Goal: Task Accomplishment & Management: Use online tool/utility

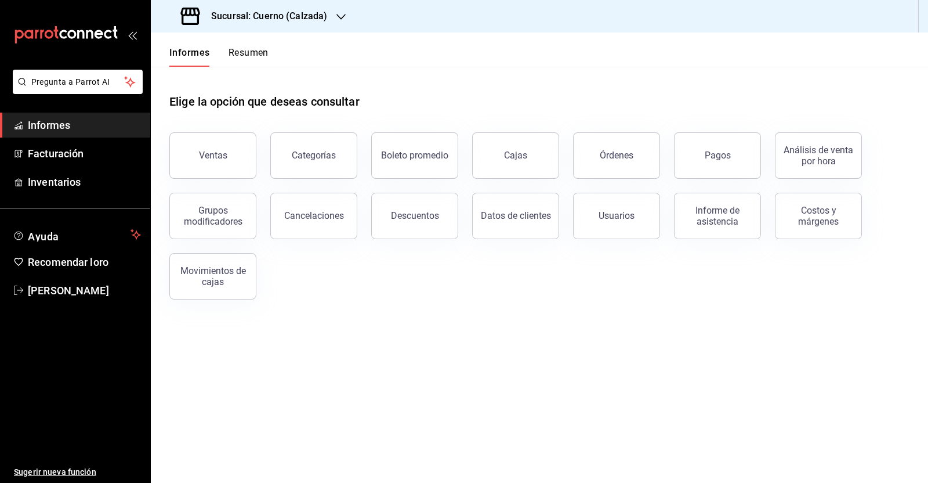
click at [218, 176] on div "Ventas" at bounding box center [206, 148] width 101 height 60
click at [222, 171] on button "Ventas" at bounding box center [212, 155] width 87 height 46
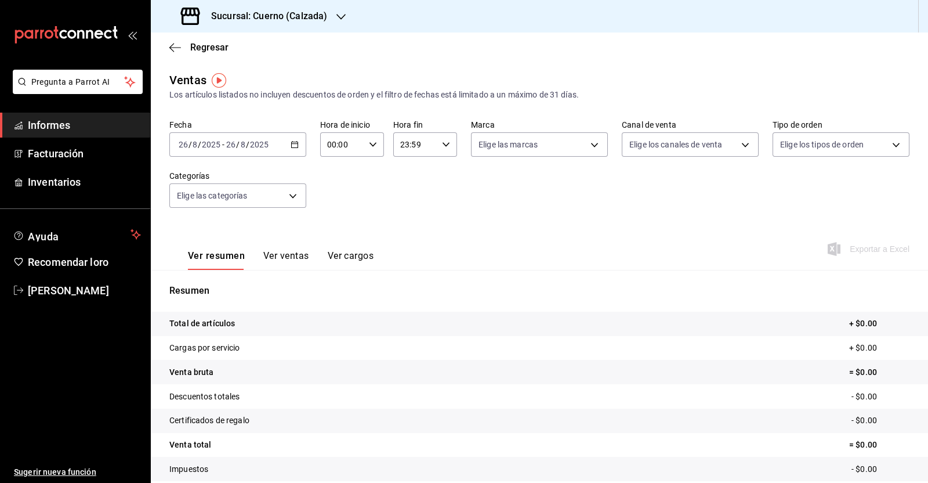
click at [291, 143] on \(Stroke\) "button" at bounding box center [294, 145] width 7 height 6
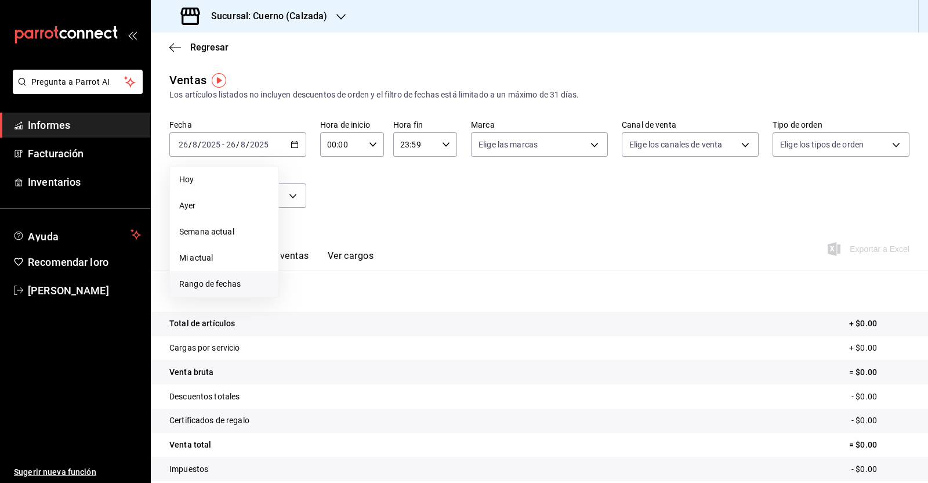
click at [229, 281] on font "Rango de fechas" at bounding box center [210, 283] width 62 height 9
click at [389, 222] on button "1" at bounding box center [385, 221] width 20 height 21
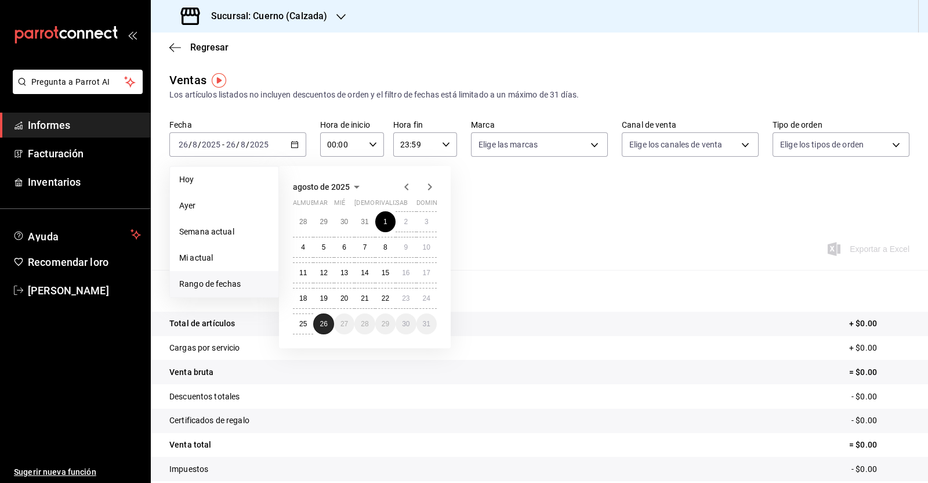
click at [326, 327] on button "26" at bounding box center [323, 323] width 20 height 21
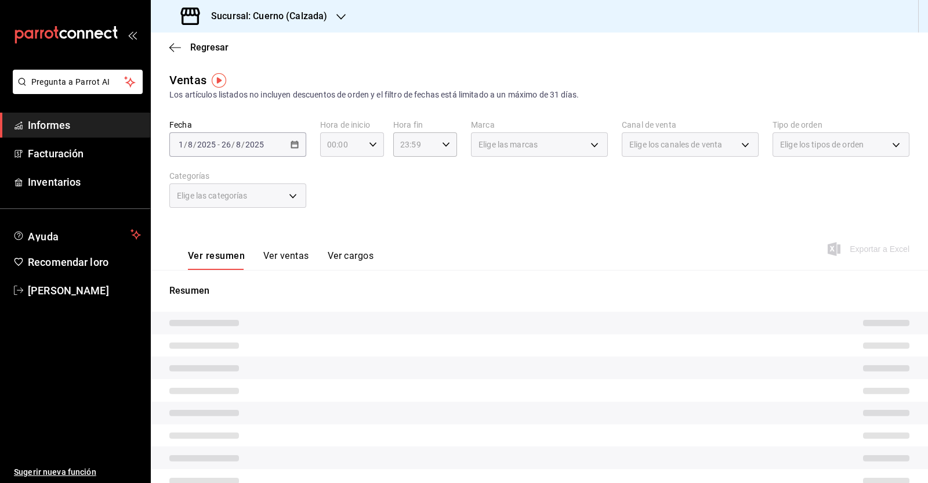
click at [366, 151] on div "00:00 Hora de inicio" at bounding box center [352, 144] width 64 height 24
click at [334, 245] on font "05" at bounding box center [333, 241] width 9 height 9
type input "05:00"
click at [368, 171] on font "00" at bounding box center [364, 173] width 9 height 9
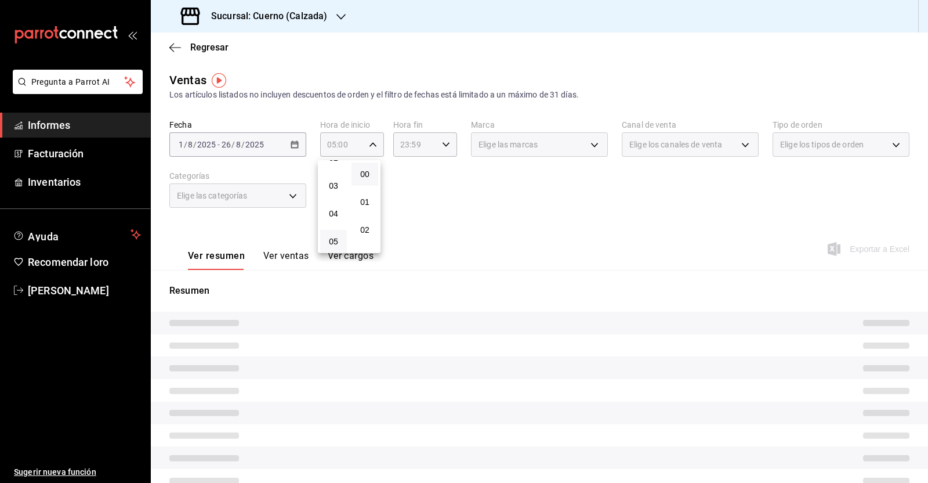
click at [441, 146] on div at bounding box center [464, 241] width 928 height 483
click at [442, 146] on icon "button" at bounding box center [446, 144] width 8 height 8
click at [400, 233] on button "05" at bounding box center [405, 236] width 27 height 23
click at [435, 178] on font "00" at bounding box center [436, 173] width 9 height 9
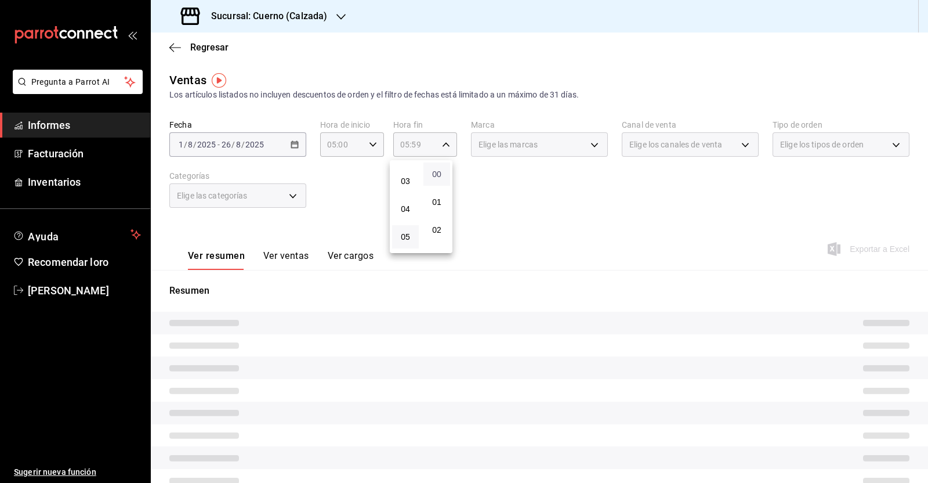
type input "05:00"
click at [585, 225] on div at bounding box center [464, 241] width 928 height 483
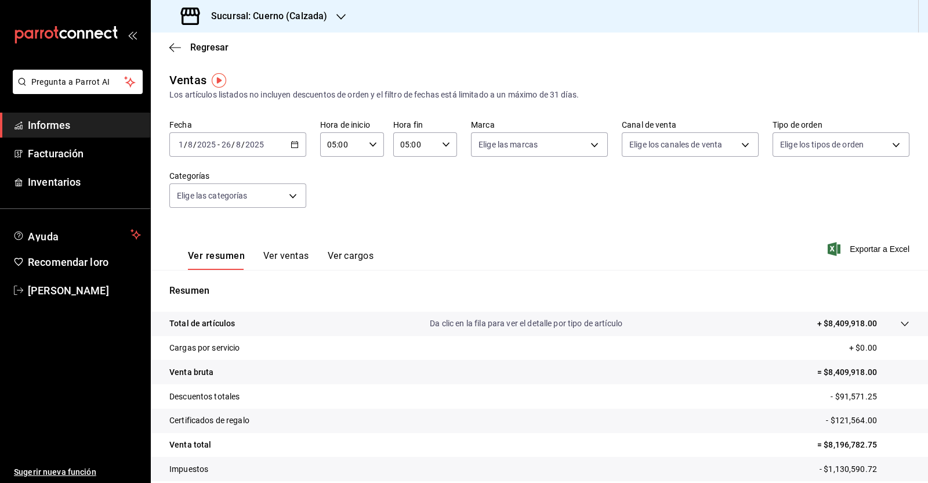
click at [859, 250] on font "Exportar a Excel" at bounding box center [880, 248] width 60 height 9
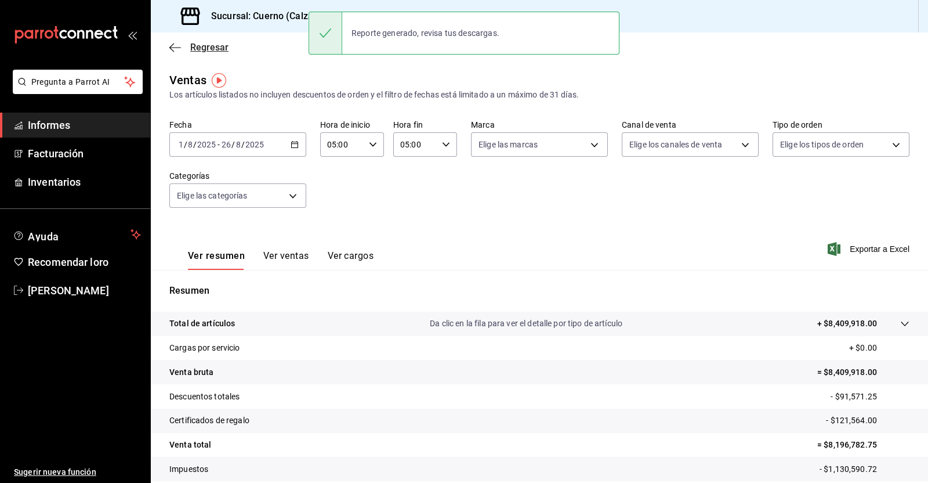
click at [173, 48] on icon "button" at bounding box center [175, 47] width 12 height 10
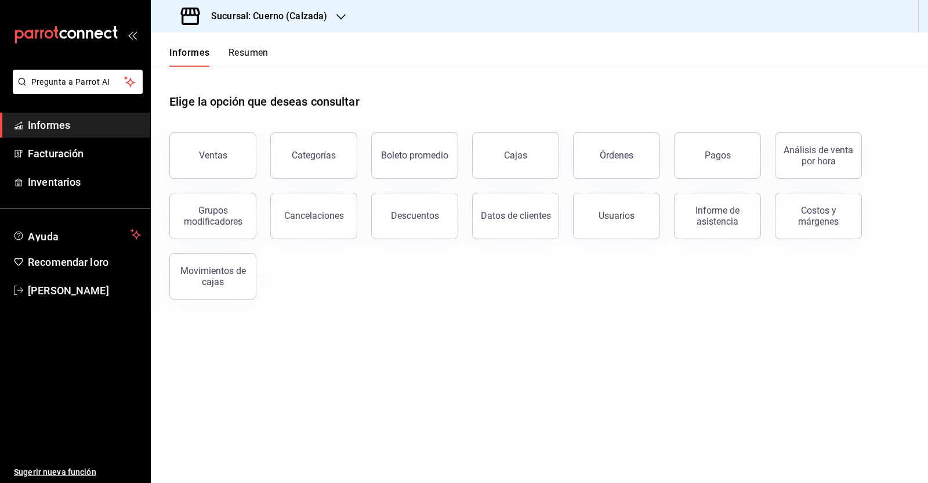
drag, startPoint x: 728, startPoint y: 151, endPoint x: 720, endPoint y: 158, distance: 11.1
click at [729, 151] on font "Pagos" at bounding box center [718, 155] width 26 height 11
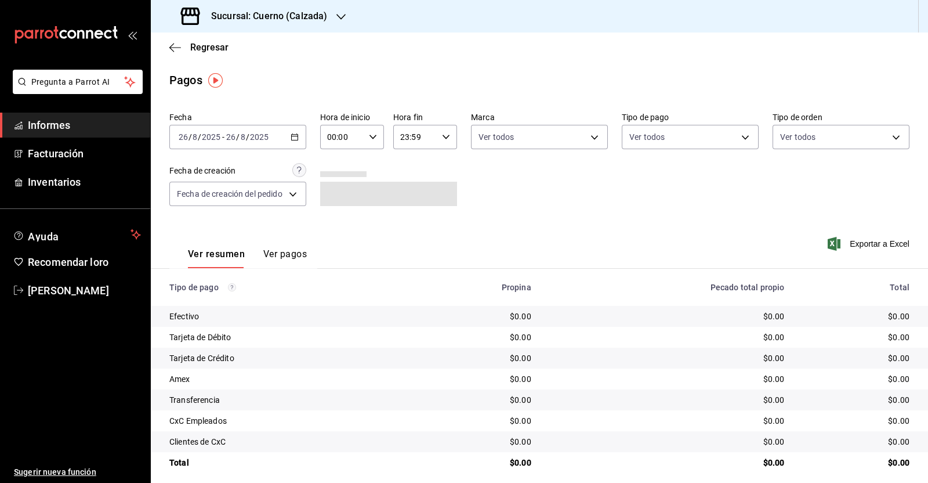
click at [293, 138] on icon "button" at bounding box center [295, 137] width 8 height 8
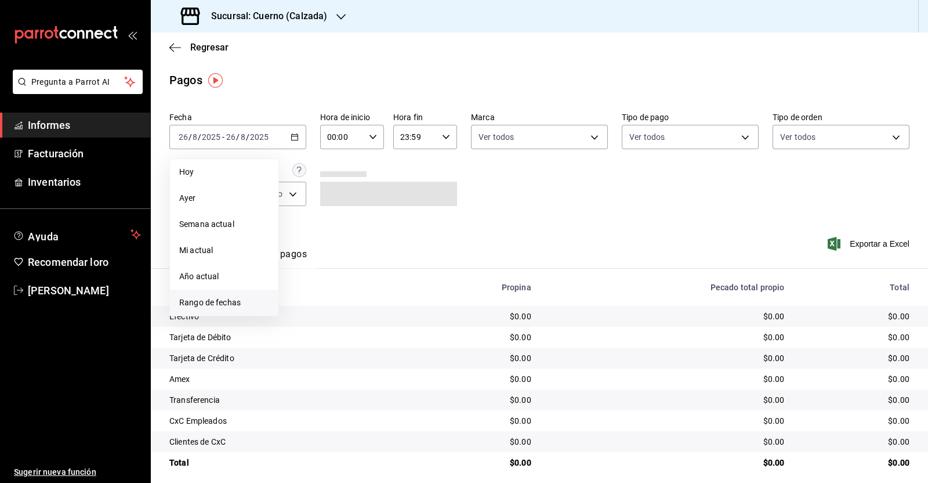
click at [244, 306] on span "Rango de fechas" at bounding box center [224, 303] width 90 height 12
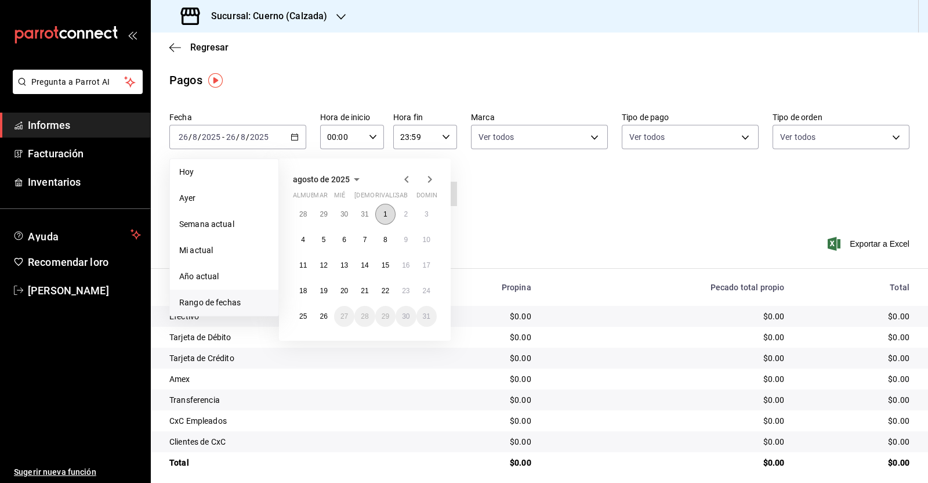
click at [388, 210] on button "1" at bounding box center [385, 214] width 20 height 21
click at [323, 315] on font "26" at bounding box center [324, 316] width 8 height 8
click at [390, 218] on button "1" at bounding box center [385, 214] width 20 height 21
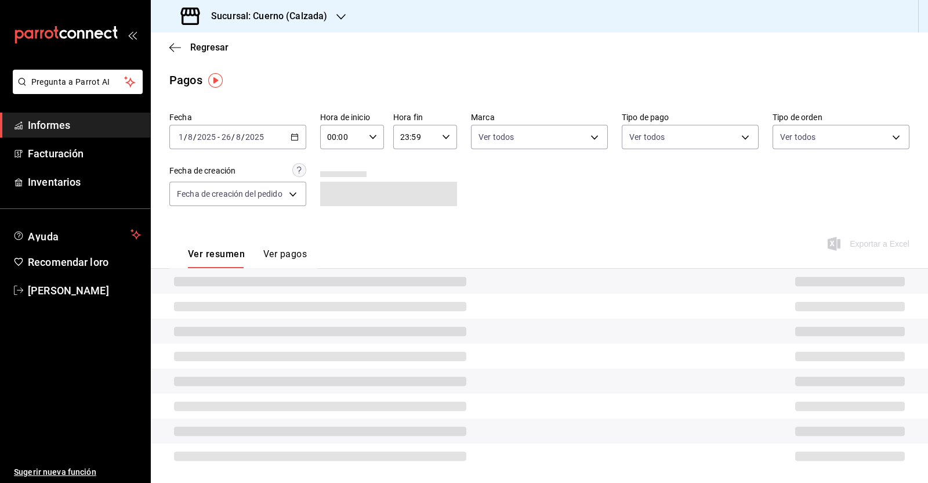
click at [375, 139] on div "00:00 Hora de inicio" at bounding box center [352, 137] width 64 height 24
click at [330, 232] on span "05" at bounding box center [335, 233] width 13 height 9
type input "05:00"
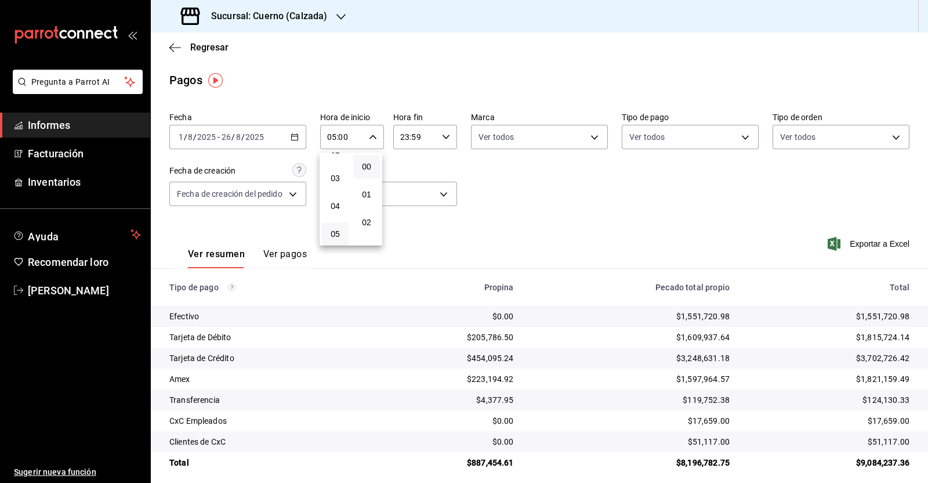
click at [444, 135] on div at bounding box center [464, 241] width 928 height 483
click at [442, 139] on icon "button" at bounding box center [446, 137] width 8 height 8
click at [408, 234] on font "05" at bounding box center [406, 233] width 9 height 9
click at [437, 162] on font "00" at bounding box center [437, 166] width 9 height 9
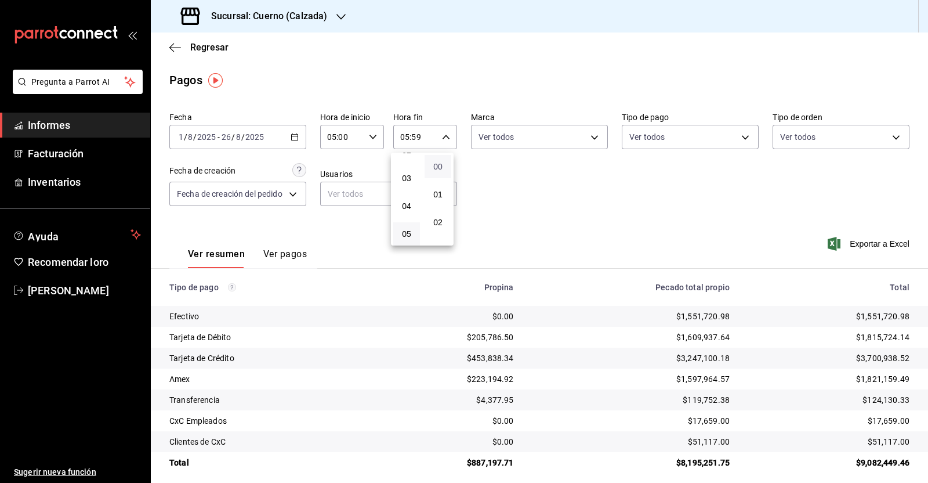
type input "05:00"
click at [615, 194] on div at bounding box center [464, 241] width 928 height 483
click at [885, 243] on font "Exportar a Excel" at bounding box center [880, 243] width 60 height 9
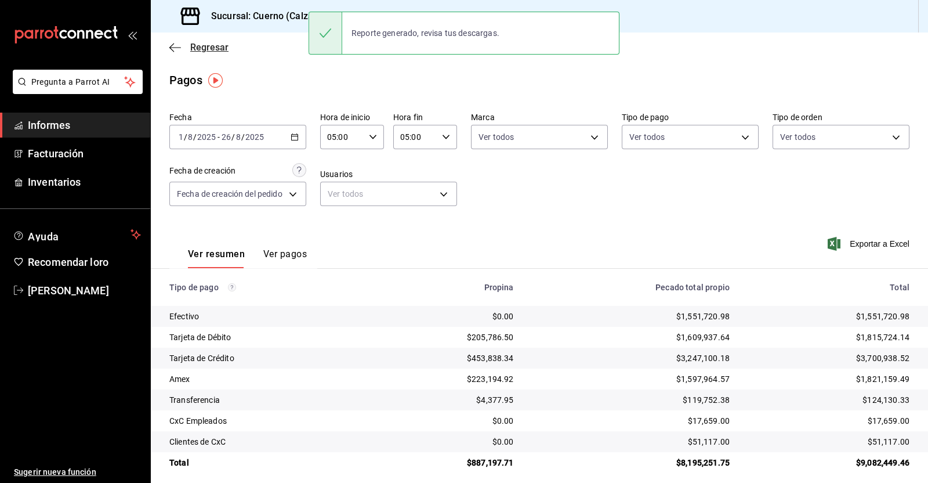
click at [176, 50] on icon "button" at bounding box center [175, 47] width 12 height 10
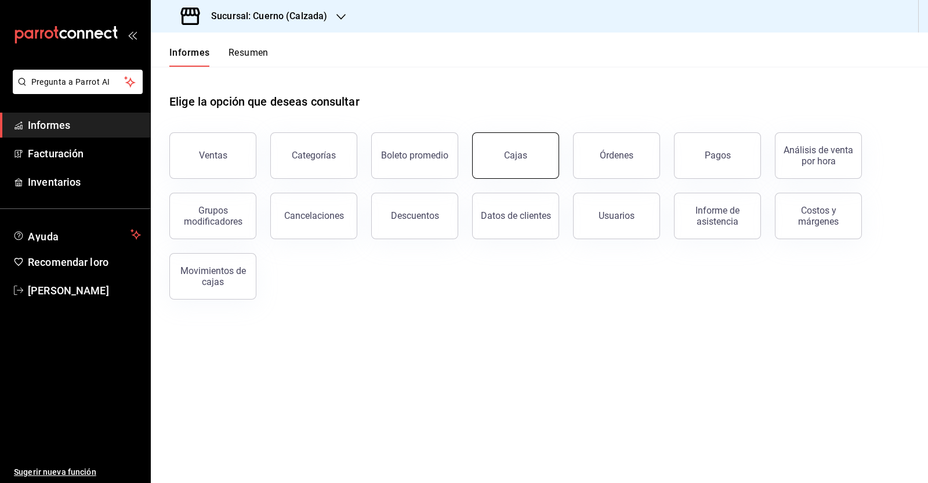
click at [491, 143] on button "Cajas" at bounding box center [515, 155] width 87 height 46
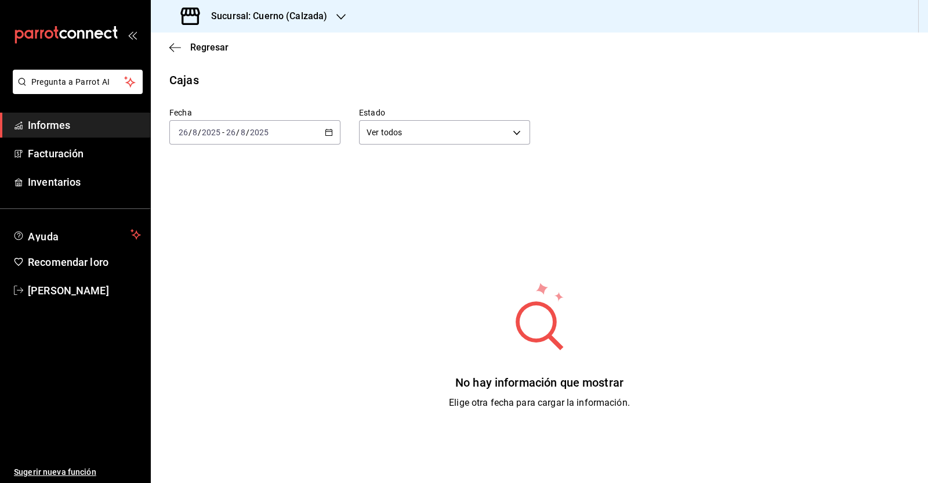
click at [325, 135] on icon "button" at bounding box center [329, 132] width 8 height 8
click at [188, 186] on li "Ayer" at bounding box center [224, 193] width 109 height 26
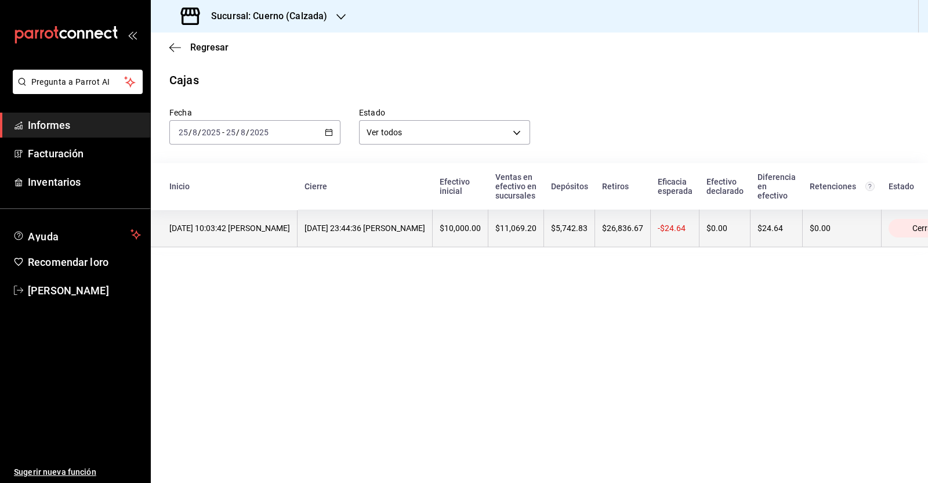
click at [644, 230] on font "$26,836.67" at bounding box center [622, 227] width 41 height 9
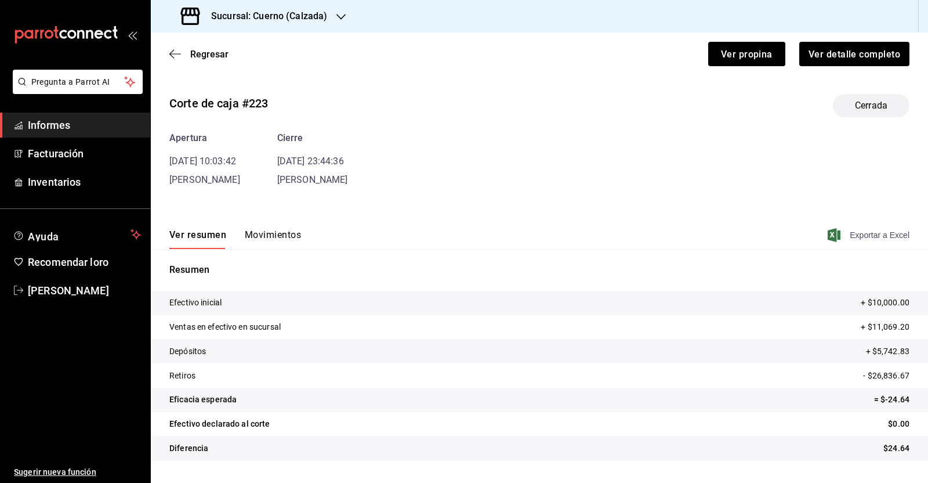
click at [887, 230] on font "Exportar a Excel" at bounding box center [880, 234] width 60 height 9
click at [176, 54] on icon "button" at bounding box center [175, 54] width 12 height 10
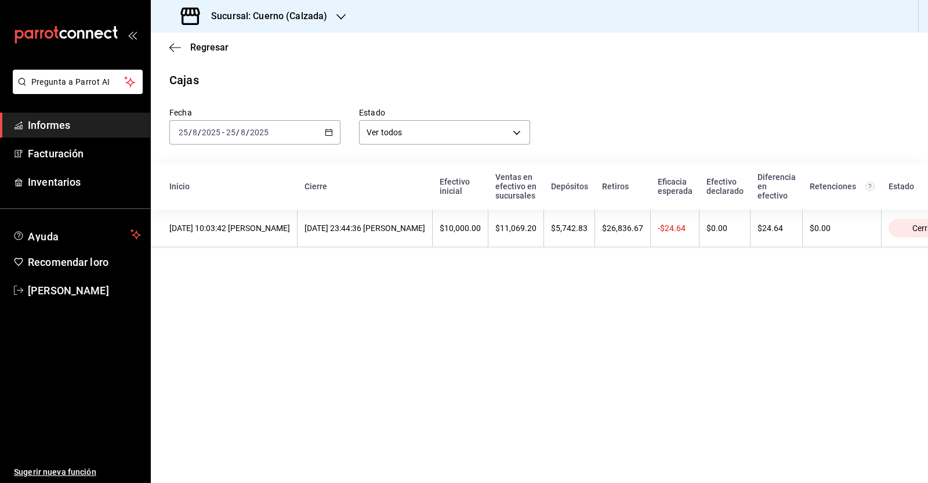
click at [341, 21] on div at bounding box center [341, 16] width 9 height 12
click at [209, 48] on font "Clavadito (Calzada)" at bounding box center [196, 49] width 73 height 9
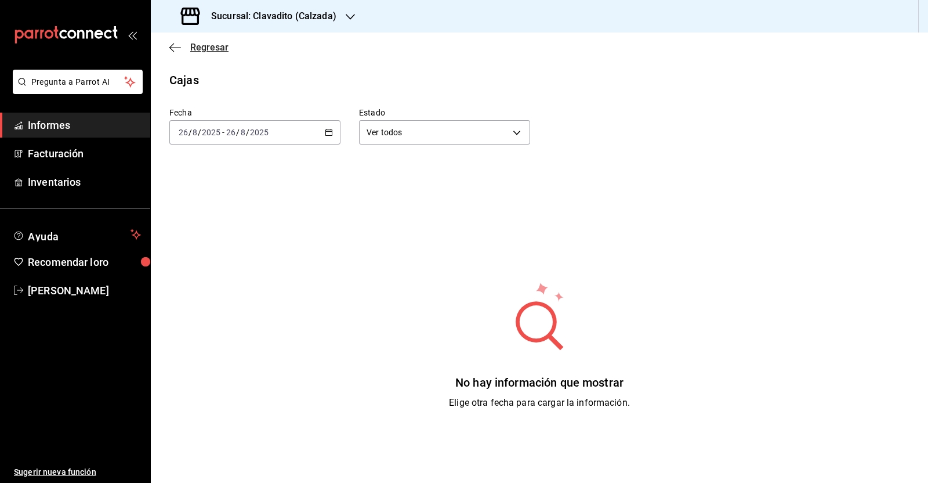
click at [176, 45] on icon "button" at bounding box center [175, 47] width 12 height 10
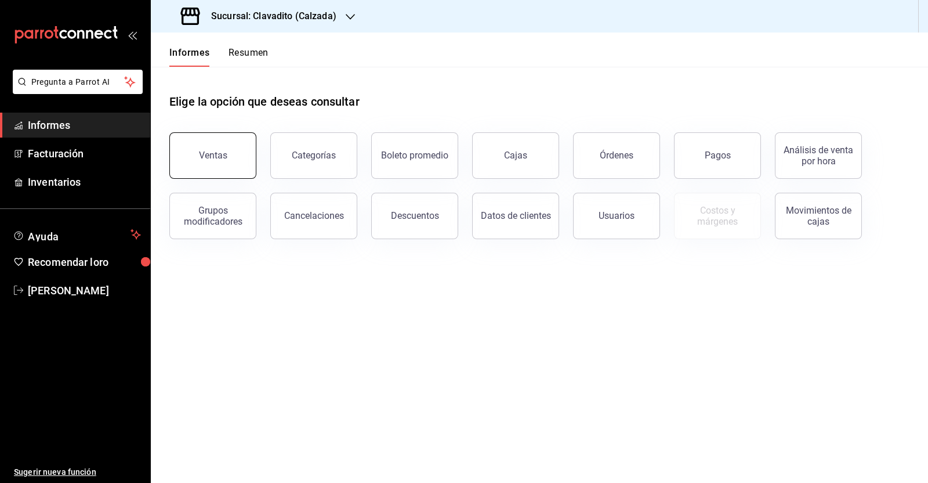
click at [178, 153] on button "Ventas" at bounding box center [212, 155] width 87 height 46
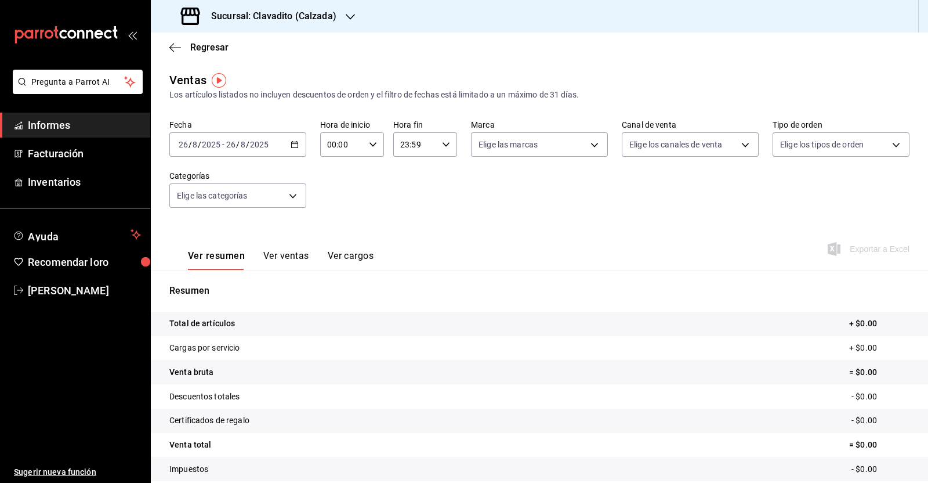
click at [291, 141] on icon "button" at bounding box center [295, 144] width 8 height 8
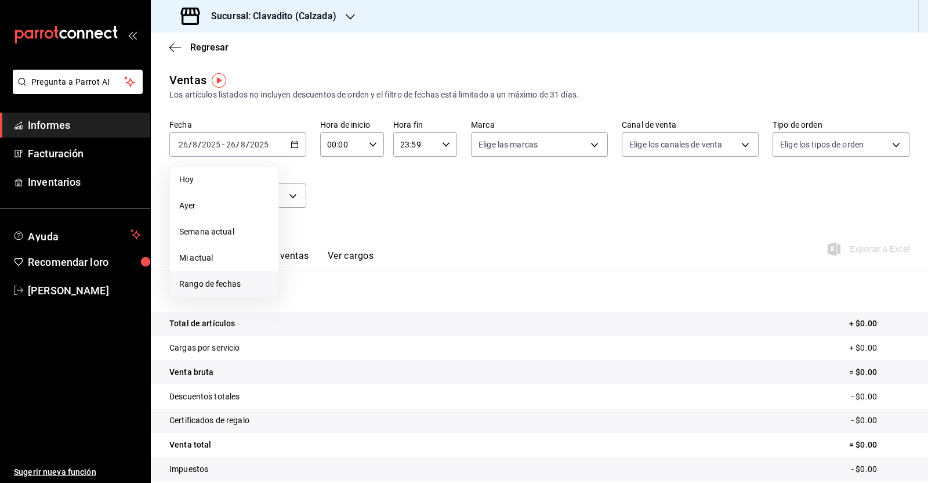
click at [244, 277] on li "Rango de fechas" at bounding box center [224, 284] width 109 height 26
click at [387, 212] on button "1" at bounding box center [385, 221] width 20 height 21
click at [387, 215] on button "1" at bounding box center [385, 221] width 20 height 21
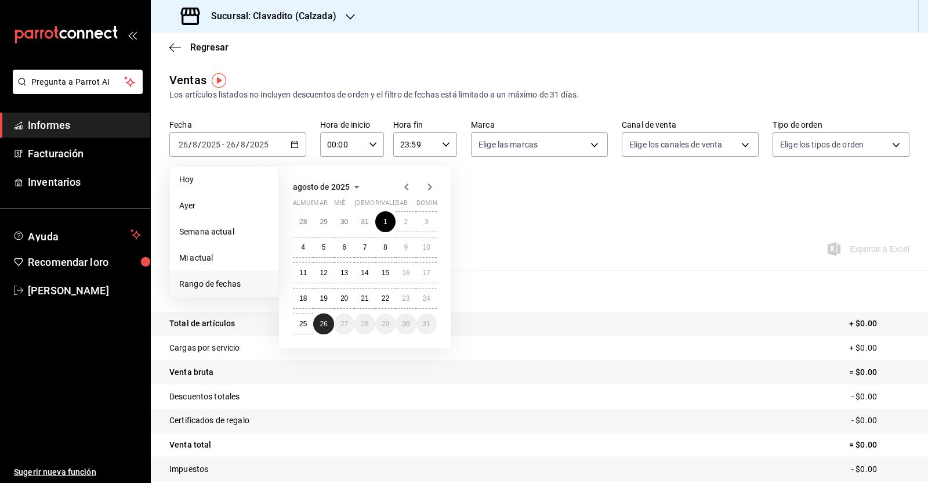
click at [323, 330] on button "26" at bounding box center [323, 323] width 20 height 21
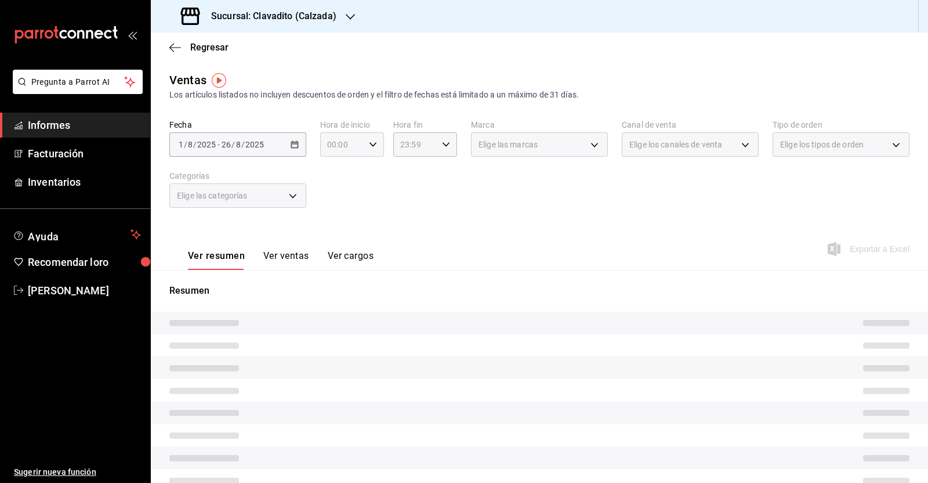
click at [364, 141] on div "00:00 Hora de inicio" at bounding box center [352, 144] width 64 height 24
click at [333, 172] on font "05" at bounding box center [333, 168] width 9 height 9
type input "05:00"
click at [446, 140] on div at bounding box center [464, 241] width 928 height 483
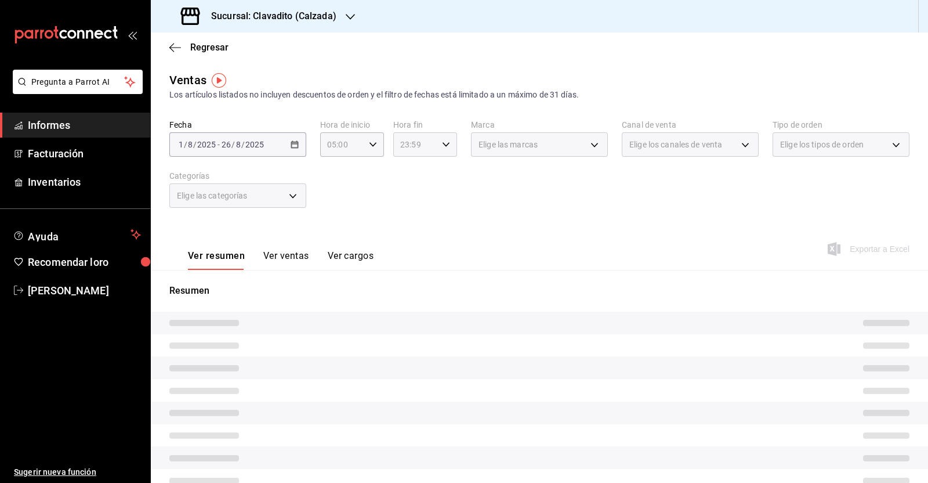
click at [436, 146] on div "23:59 Hora fin" at bounding box center [425, 144] width 64 height 24
click at [401, 168] on font "05" at bounding box center [405, 164] width 9 height 9
click at [438, 167] on button "00" at bounding box center [437, 173] width 27 height 23
type input "05:00"
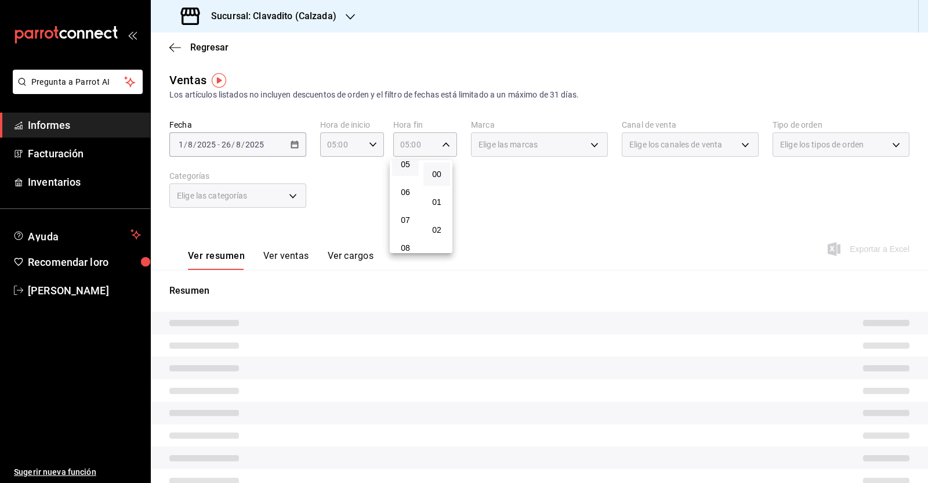
click at [647, 217] on div at bounding box center [464, 241] width 928 height 483
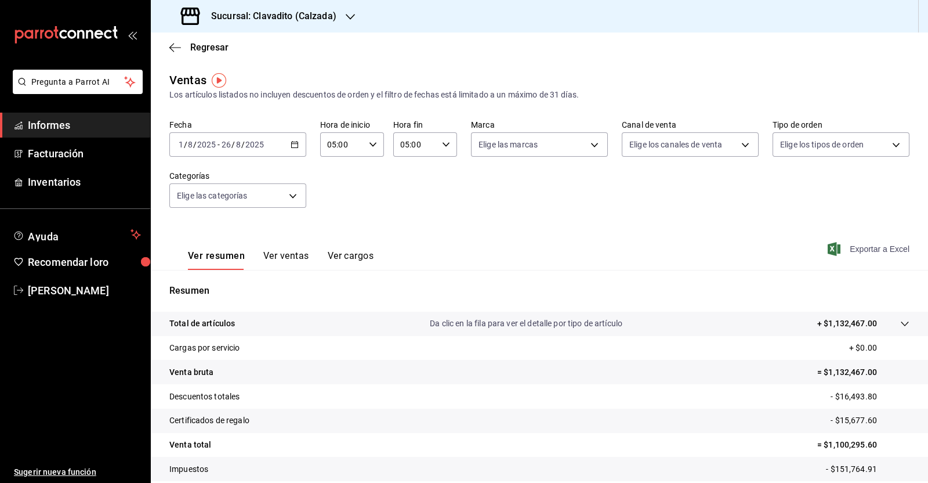
click at [876, 252] on font "Exportar a Excel" at bounding box center [880, 248] width 60 height 9
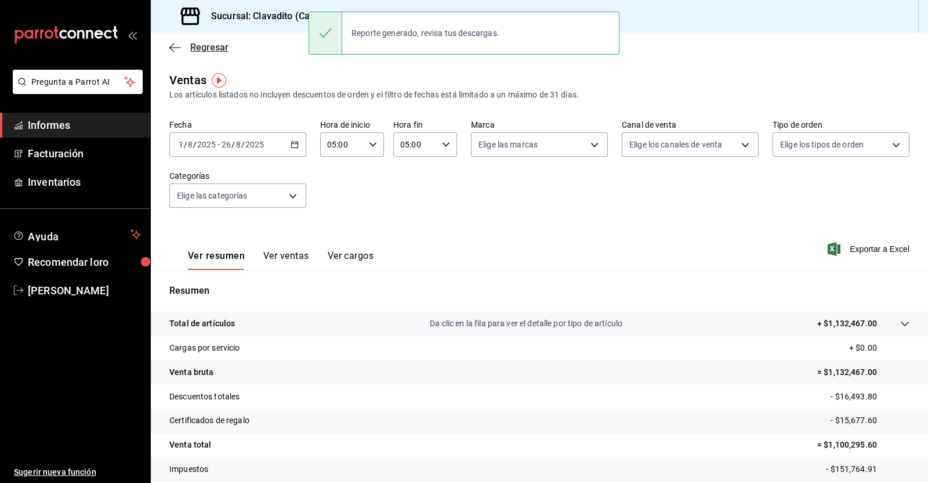
click at [175, 46] on icon "button" at bounding box center [175, 47] width 12 height 10
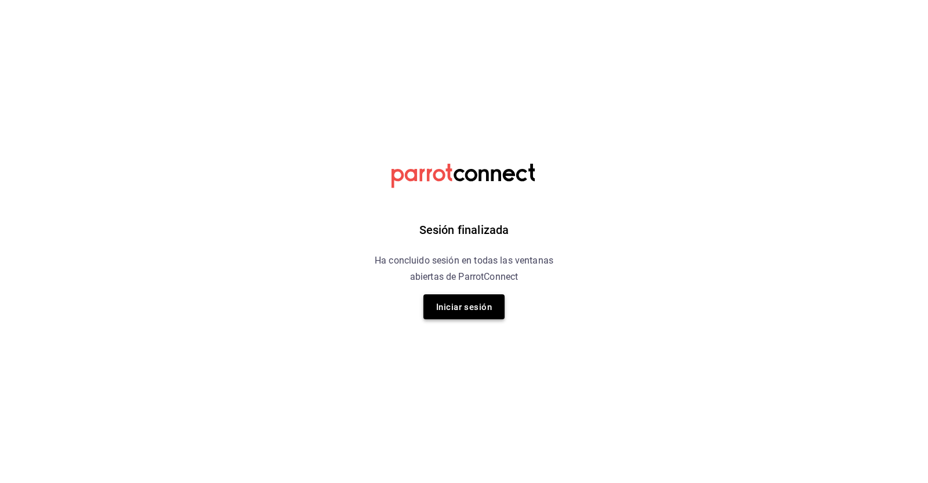
click at [456, 318] on button "Iniciar sesión" at bounding box center [464, 306] width 81 height 25
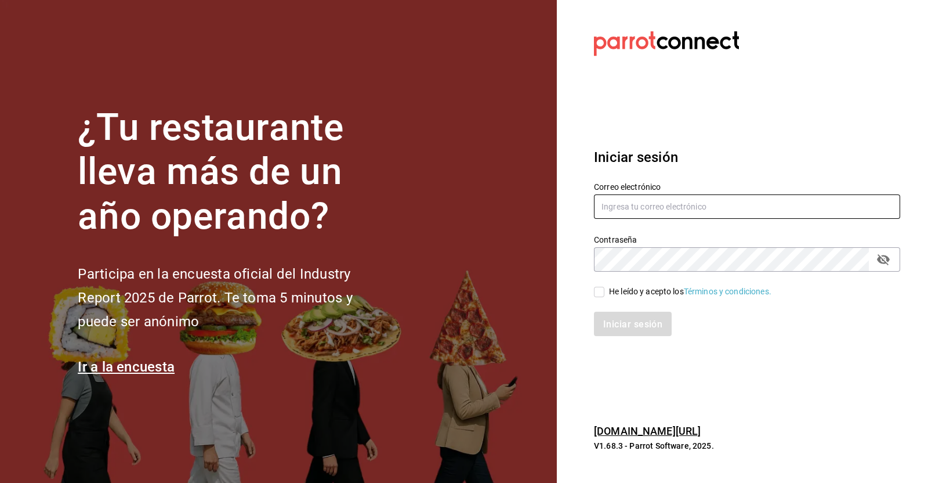
click at [682, 213] on input "text" at bounding box center [747, 206] width 306 height 24
type input "victoria.perez@grupocosteno.com"
click at [598, 294] on input "He leído y acepto los Términos y condiciones." at bounding box center [599, 292] width 10 height 10
checkbox input "true"
click at [621, 321] on font "Iniciar sesión" at bounding box center [633, 324] width 59 height 11
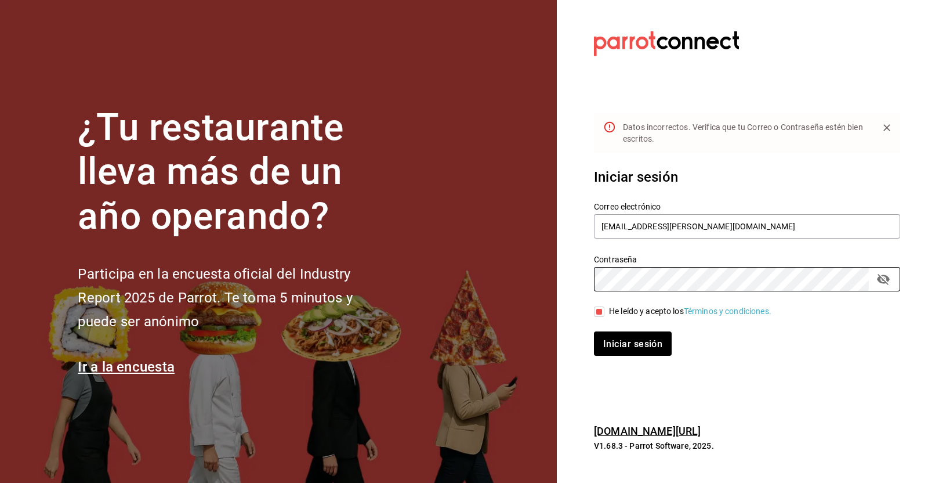
click at [528, 288] on div "¿Tu restaurante lleva más de un año operando? Participa en la encuesta oficial …" at bounding box center [464, 241] width 928 height 483
click at [888, 283] on icon "campo de contraseña" at bounding box center [883, 279] width 13 height 11
click at [621, 357] on div "Iniciar sesión Correo electrónico victoria.perez@grupocosteno.com Contraseña Co…" at bounding box center [747, 262] width 306 height 218
click at [624, 352] on button "Iniciar sesión" at bounding box center [633, 343] width 79 height 24
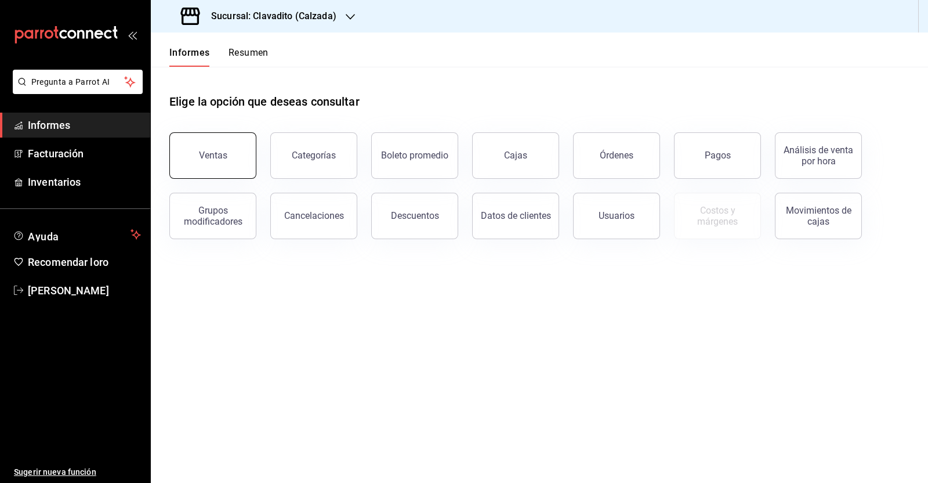
click at [245, 141] on button "Ventas" at bounding box center [212, 155] width 87 height 46
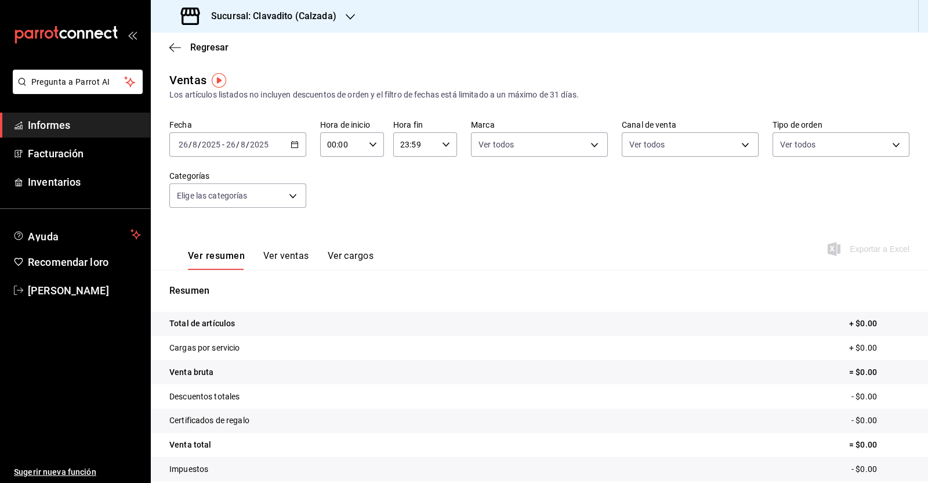
click at [292, 147] on \(Stroke\) "button" at bounding box center [294, 145] width 7 height 6
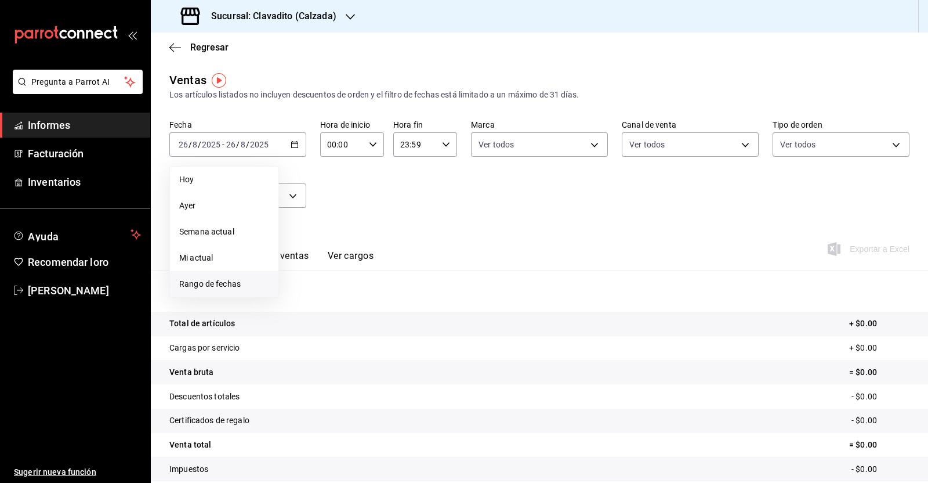
click at [241, 285] on span "Rango de fechas" at bounding box center [224, 284] width 90 height 12
click at [388, 219] on button "1" at bounding box center [385, 221] width 20 height 21
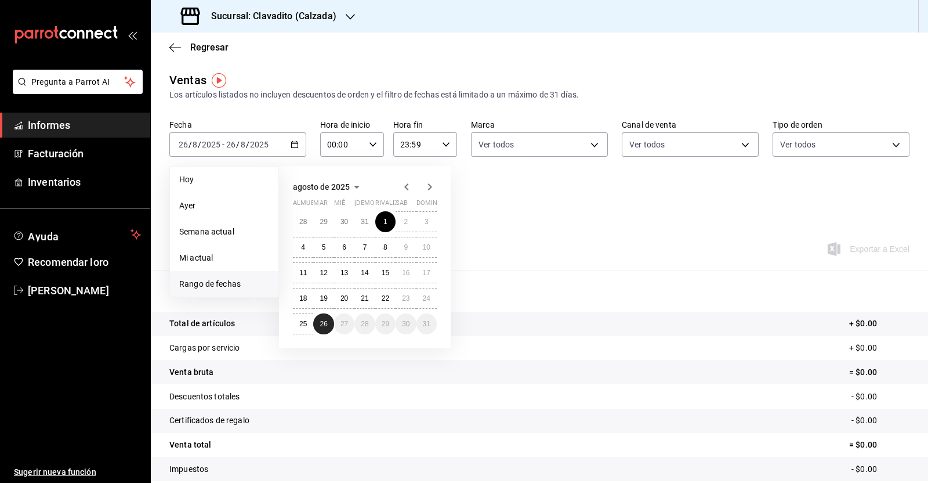
click at [329, 325] on button "26" at bounding box center [323, 323] width 20 height 21
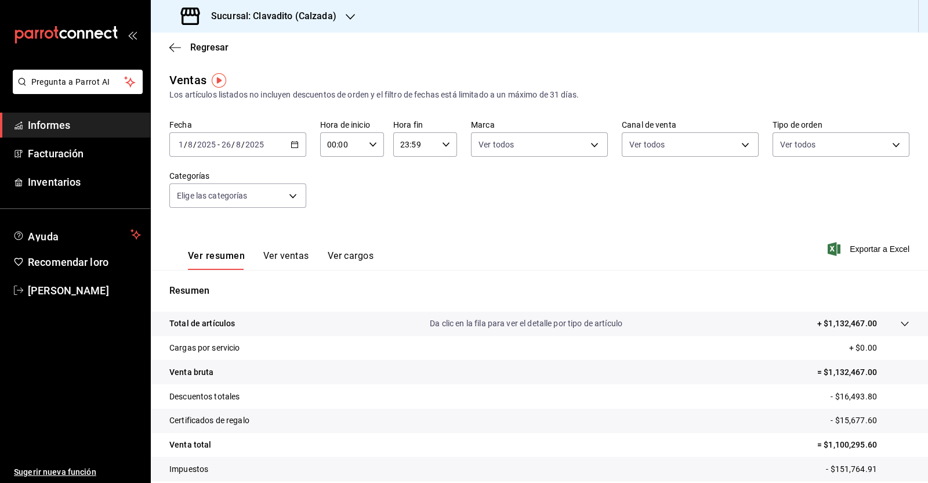
click at [368, 139] on div "00:00 Hora de inicio" at bounding box center [352, 144] width 64 height 24
click at [337, 240] on font "05" at bounding box center [333, 241] width 9 height 9
type input "05:00"
click at [441, 149] on div at bounding box center [464, 241] width 928 height 483
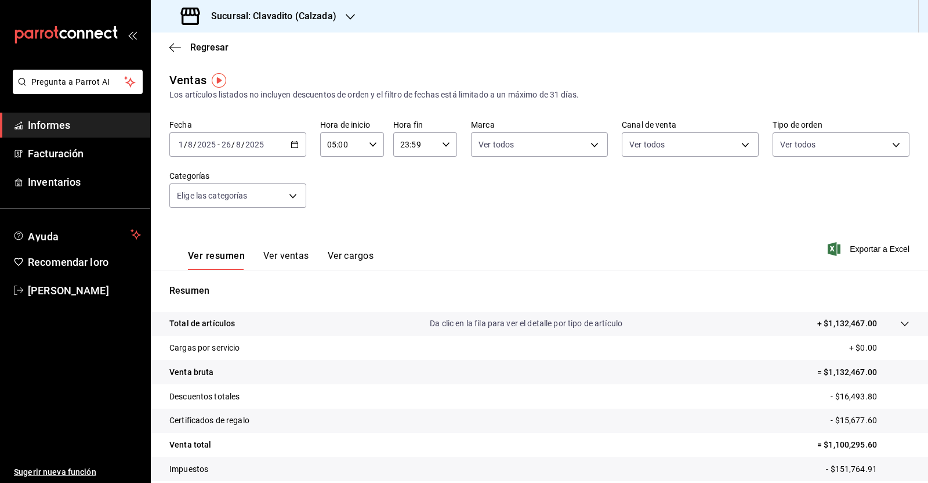
click at [442, 147] on icon "button" at bounding box center [446, 144] width 8 height 8
click at [413, 170] on button "05" at bounding box center [405, 164] width 27 height 23
click at [445, 175] on button "00" at bounding box center [437, 173] width 27 height 23
type input "05:00"
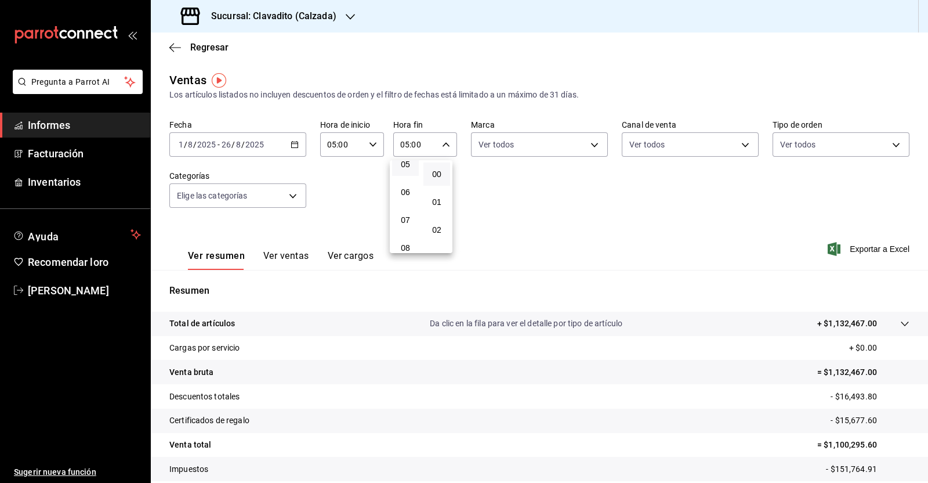
click at [867, 250] on div at bounding box center [464, 241] width 928 height 483
click at [853, 250] on font "Exportar a Excel" at bounding box center [880, 248] width 60 height 9
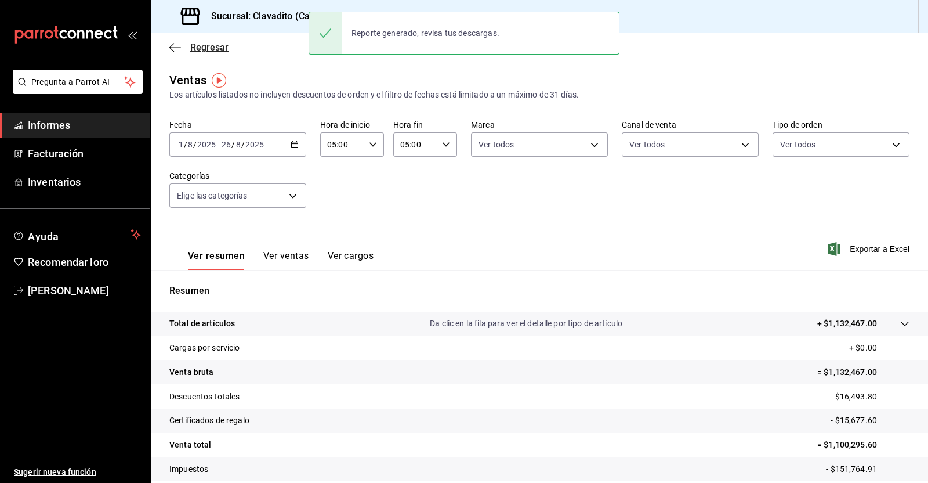
click at [173, 46] on icon "button" at bounding box center [175, 47] width 12 height 10
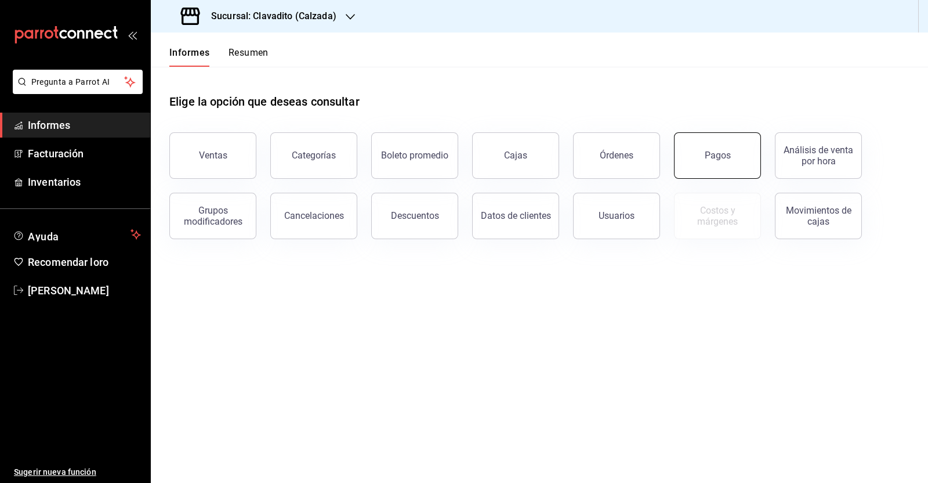
click at [733, 147] on button "Pagos" at bounding box center [717, 155] width 87 height 46
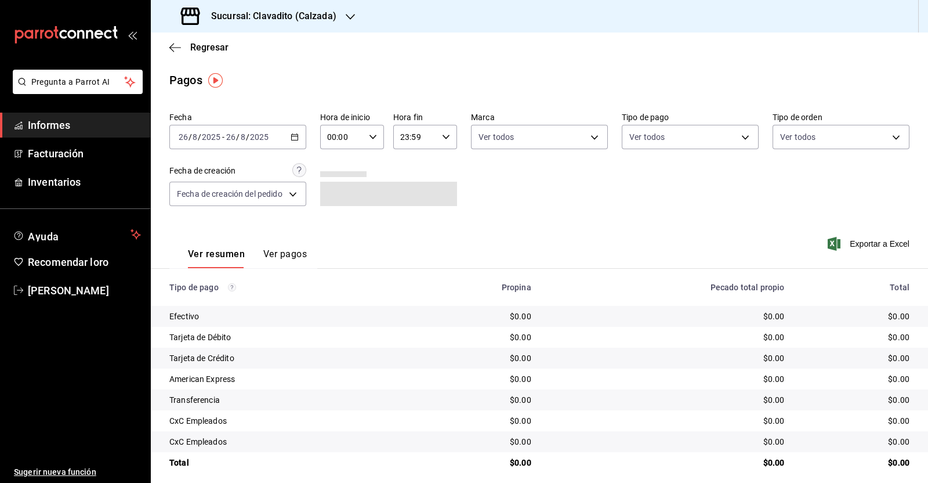
click at [297, 134] on \(Stroke\) "button" at bounding box center [297, 133] width 1 height 1
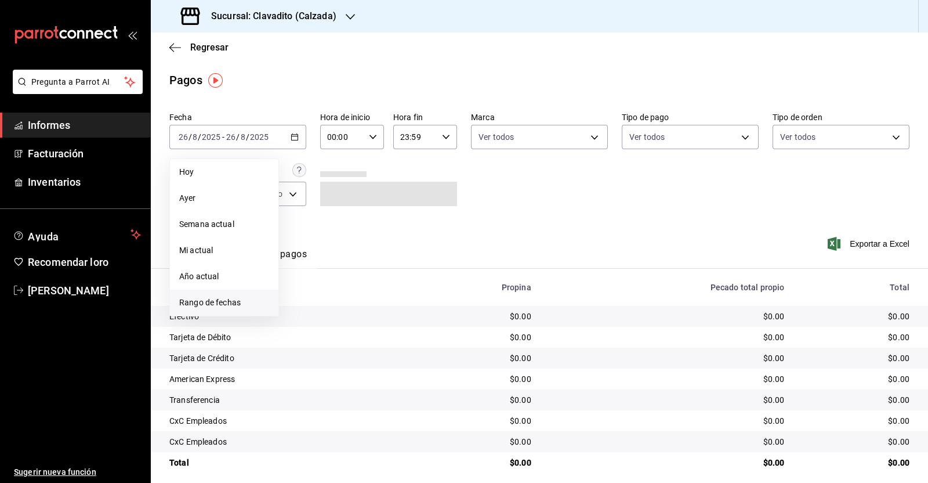
click at [219, 306] on font "Rango de fechas" at bounding box center [210, 302] width 62 height 9
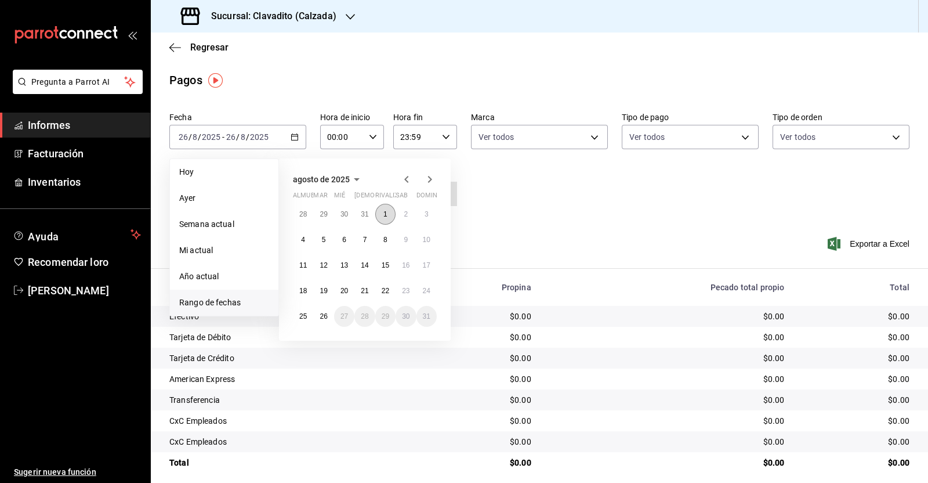
click at [389, 214] on button "1" at bounding box center [385, 214] width 20 height 21
click at [322, 311] on button "26" at bounding box center [323, 316] width 20 height 21
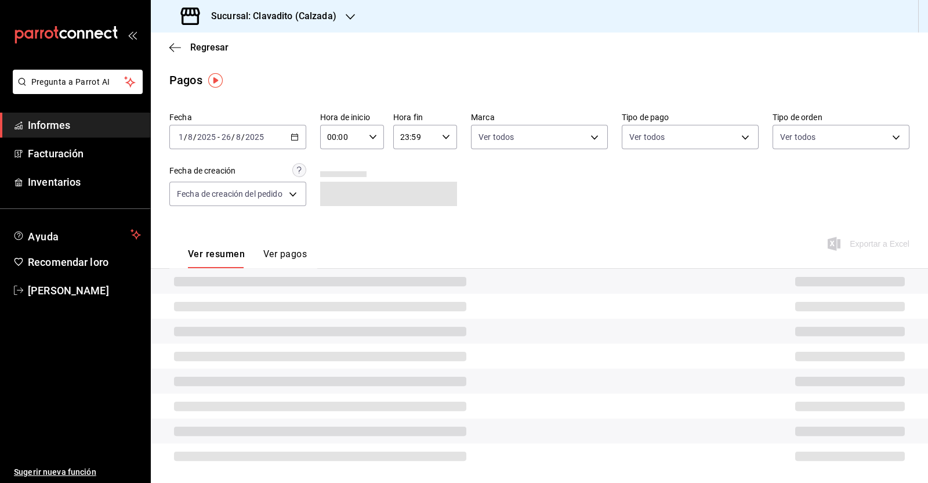
click at [372, 139] on icon "button" at bounding box center [373, 137] width 8 height 8
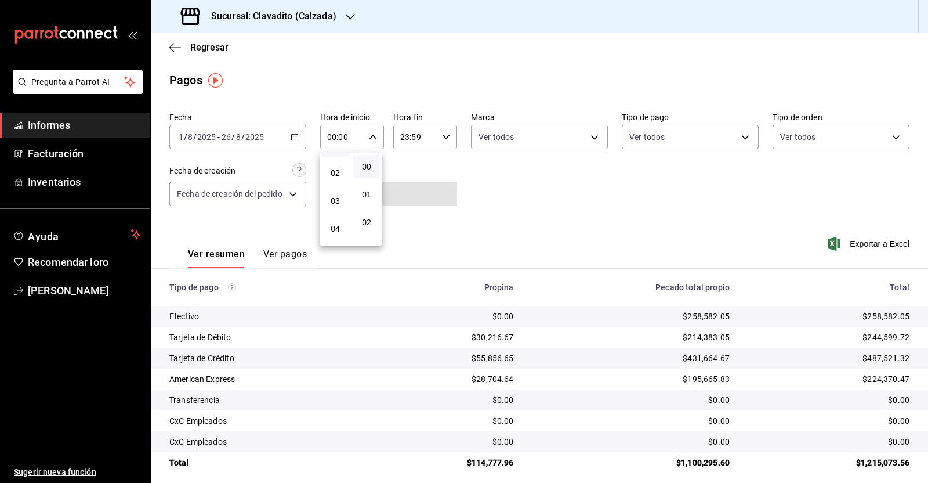
scroll to position [72, 0]
click at [334, 226] on button "05" at bounding box center [335, 233] width 27 height 23
type input "05:00"
click at [438, 138] on div at bounding box center [464, 241] width 928 height 483
click at [442, 138] on icon "button" at bounding box center [446, 137] width 8 height 8
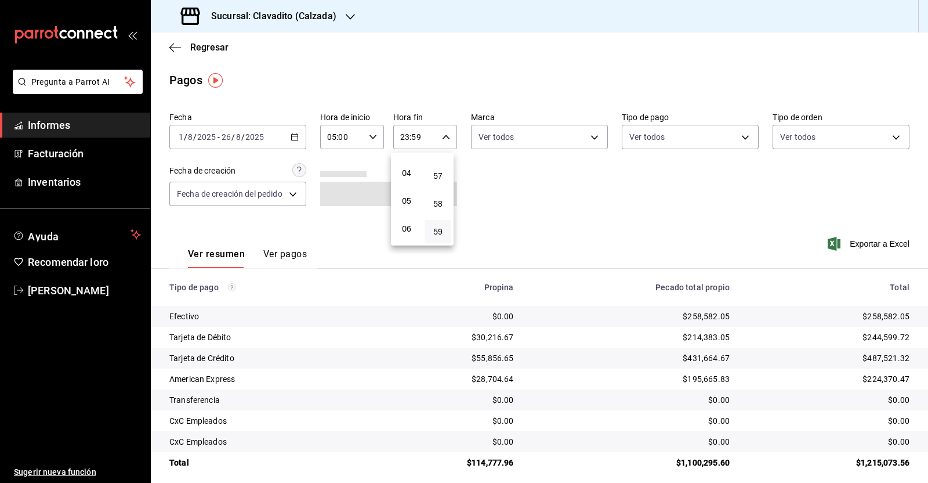
scroll to position [77, 0]
click at [406, 237] on button "05" at bounding box center [406, 229] width 27 height 23
click at [451, 167] on button "00" at bounding box center [438, 166] width 27 height 23
type input "05:00"
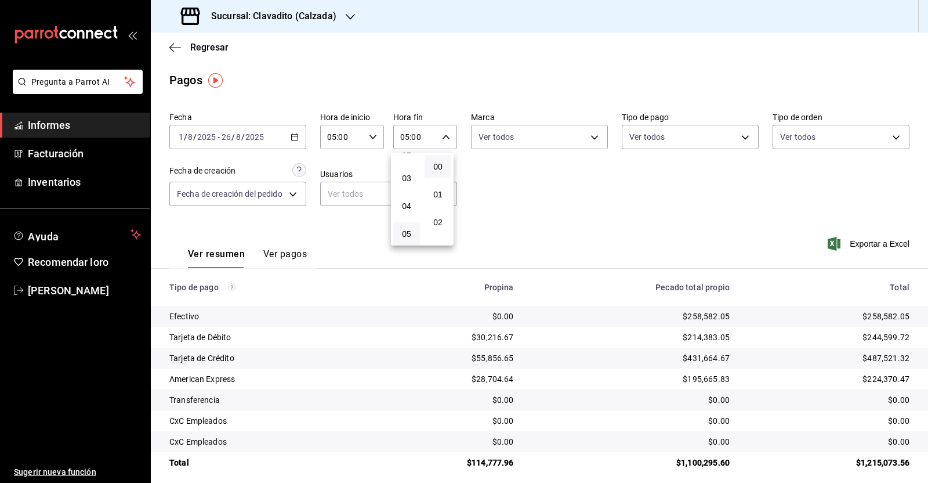
click at [519, 167] on div at bounding box center [464, 241] width 928 height 483
click at [874, 240] on font "Exportar a Excel" at bounding box center [880, 243] width 60 height 9
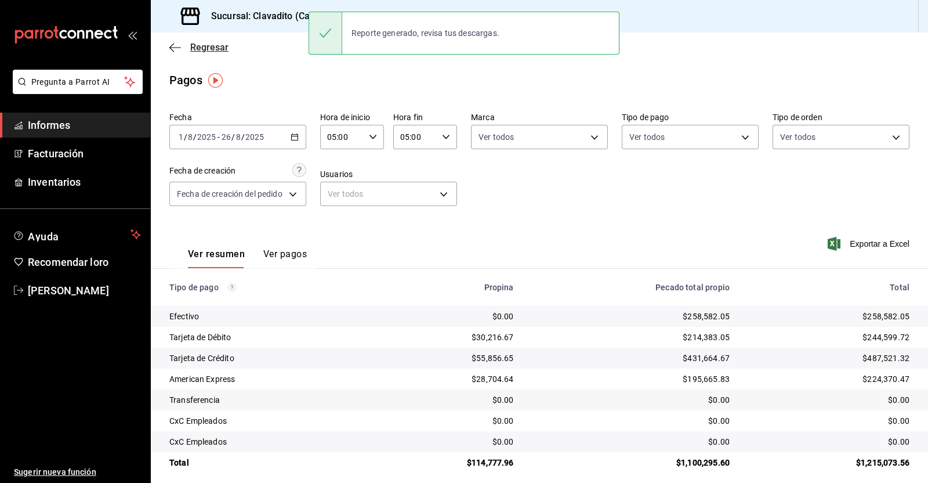
click at [176, 44] on icon "button" at bounding box center [175, 47] width 12 height 10
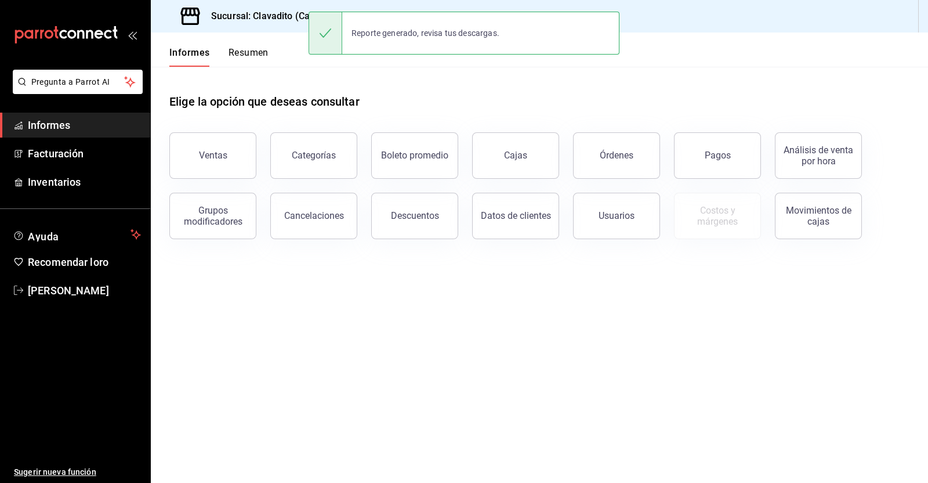
click at [299, 20] on font "Sucursal: Clavadito (Calzada)" at bounding box center [273, 15] width 125 height 11
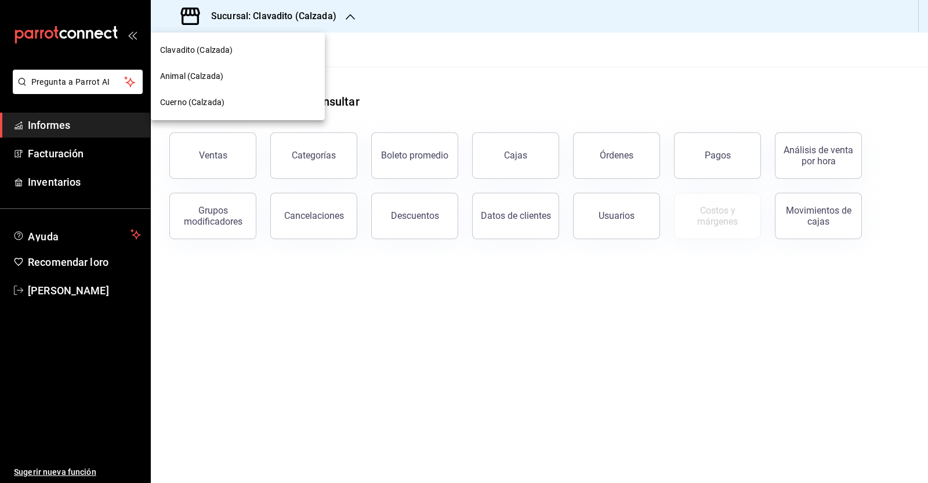
click at [227, 78] on div "Animal (Calzada)" at bounding box center [238, 76] width 156 height 12
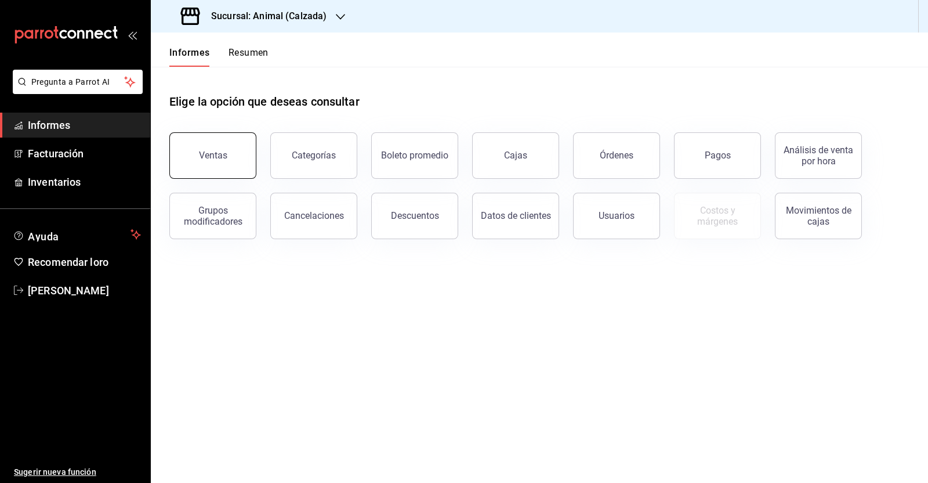
click at [223, 156] on font "Ventas" at bounding box center [213, 155] width 28 height 11
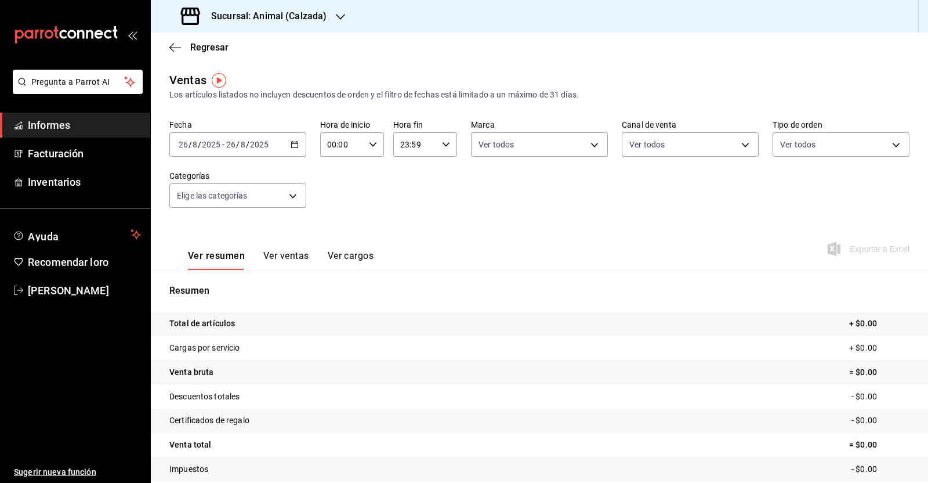
click at [293, 147] on icon "button" at bounding box center [295, 144] width 8 height 8
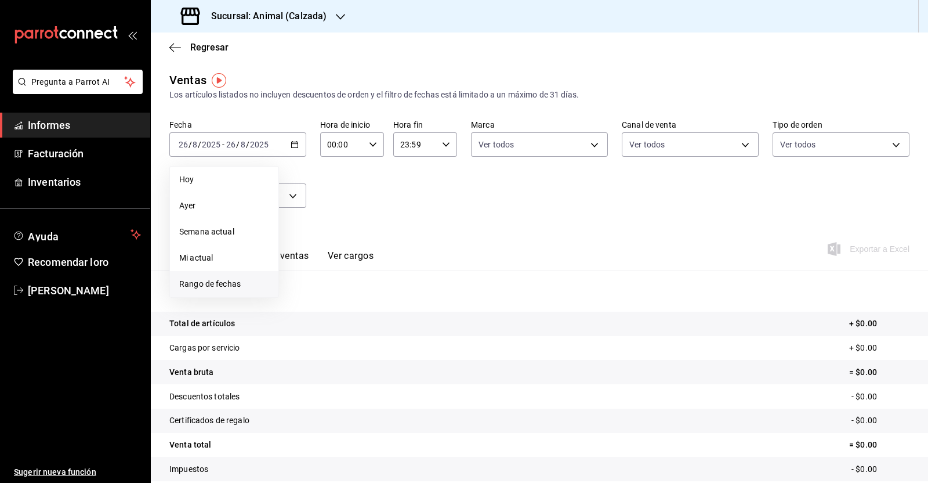
click at [227, 283] on font "Rango de fechas" at bounding box center [210, 283] width 62 height 9
click at [386, 223] on font "1" at bounding box center [386, 222] width 4 height 8
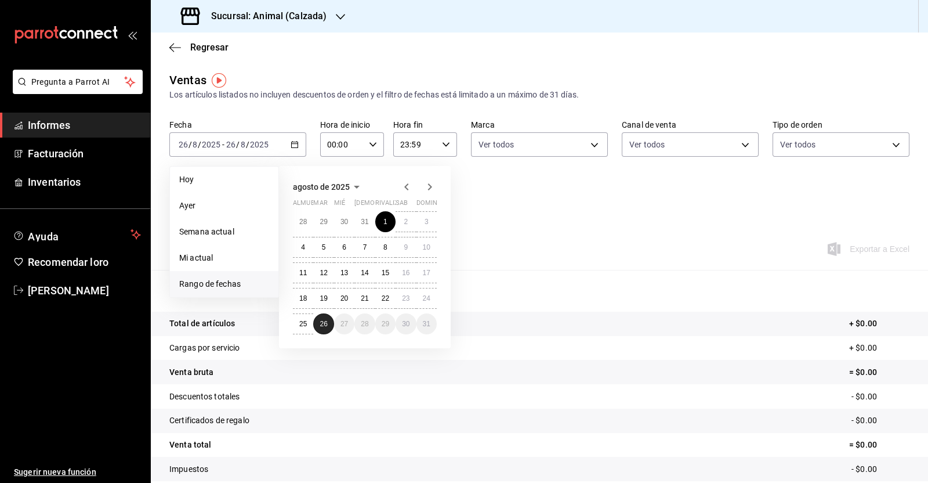
click at [328, 321] on button "26" at bounding box center [323, 323] width 20 height 21
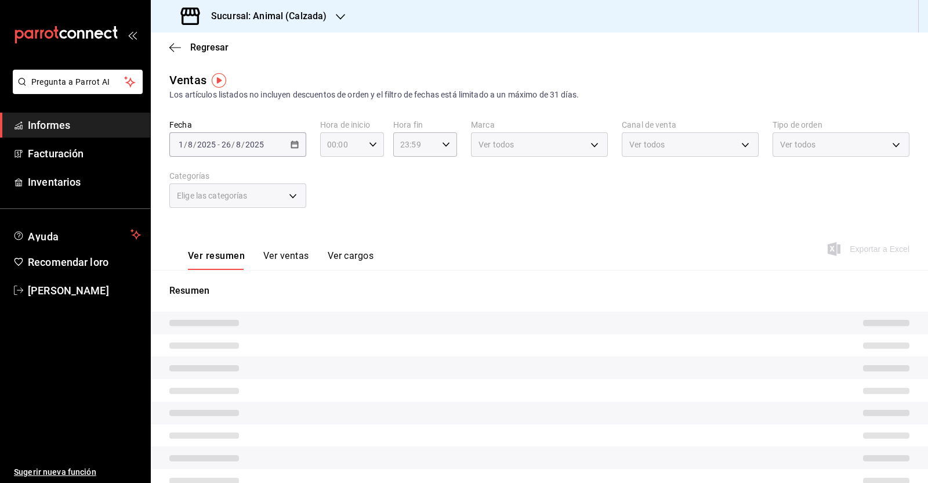
click at [369, 147] on icon "button" at bounding box center [373, 144] width 8 height 8
click at [336, 232] on button "05" at bounding box center [333, 241] width 27 height 23
type input "05:00"
click at [439, 149] on div at bounding box center [464, 241] width 928 height 483
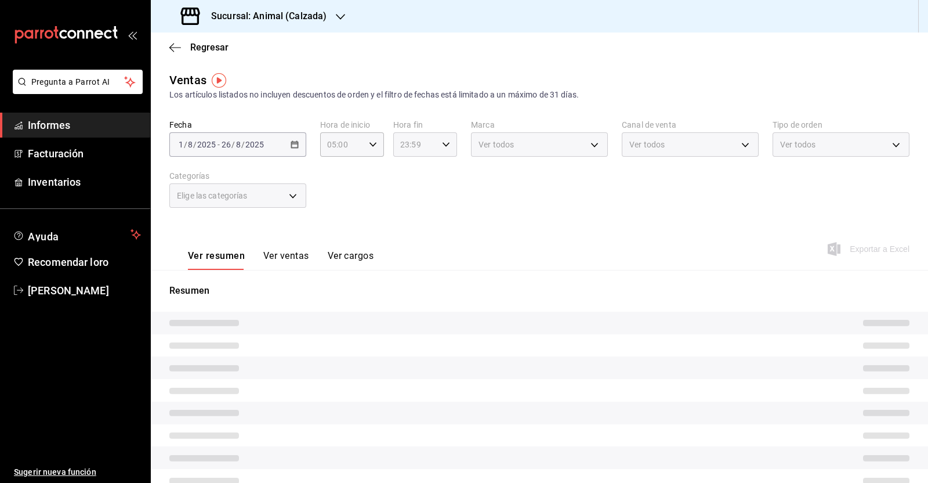
click at [443, 144] on \(Stroke\) "button" at bounding box center [446, 144] width 7 height 4
click at [406, 236] on font "05" at bounding box center [405, 236] width 9 height 9
click at [440, 168] on button "00" at bounding box center [437, 173] width 27 height 23
type input "05:00"
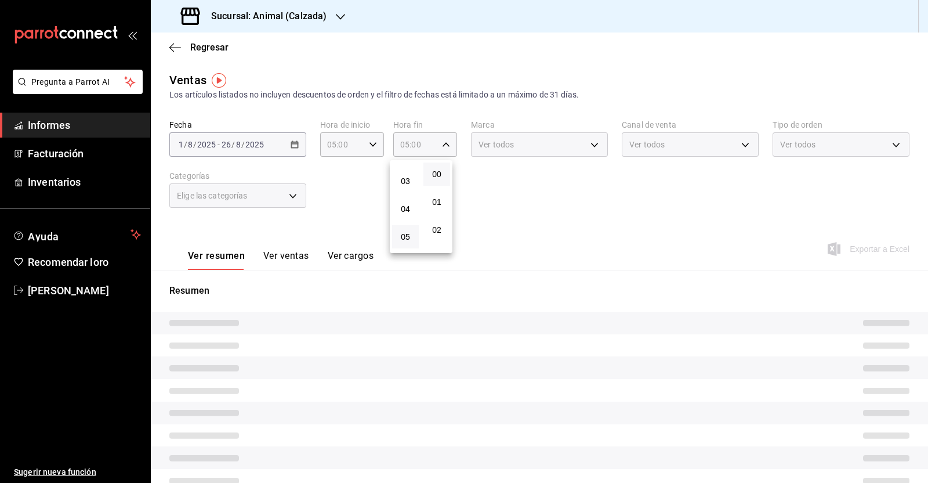
click at [568, 211] on div at bounding box center [464, 241] width 928 height 483
click at [552, 204] on div "Fecha 2025-08-01 1 / 8 / 2025 - 2025-08-26 26 / 8 / 2025 Hora de inicio 05:00 H…" at bounding box center [539, 171] width 740 height 102
click at [499, 217] on div "Fecha 2025-08-01 1 / 8 / 2025 - 2025-08-26 26 / 8 / 2025 Hora de inicio 05:00 H…" at bounding box center [539, 171] width 740 height 102
click at [503, 198] on div "Fecha 2025-08-01 1 / 8 / 2025 - 2025-08-26 26 / 8 / 2025 Hora de inicio 05:00 H…" at bounding box center [539, 171] width 740 height 102
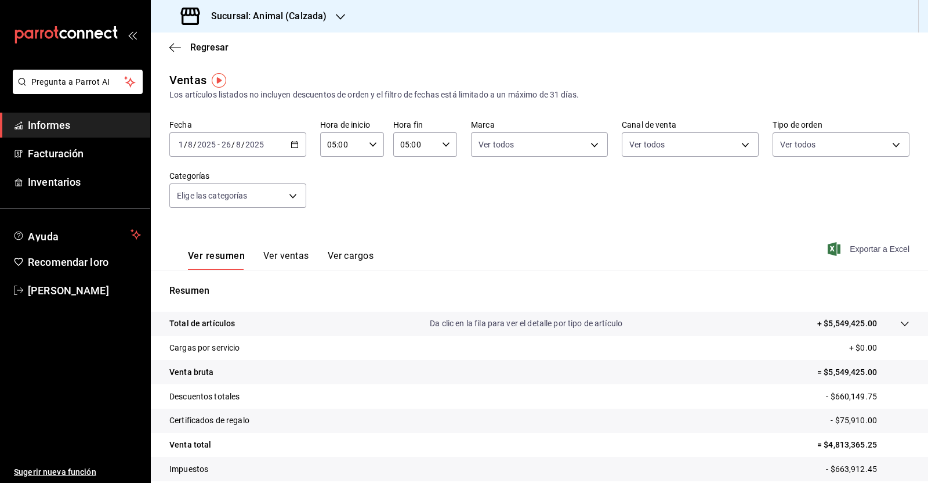
click at [860, 251] on font "Exportar a Excel" at bounding box center [880, 248] width 60 height 9
click at [169, 50] on icon "button" at bounding box center [175, 47] width 12 height 10
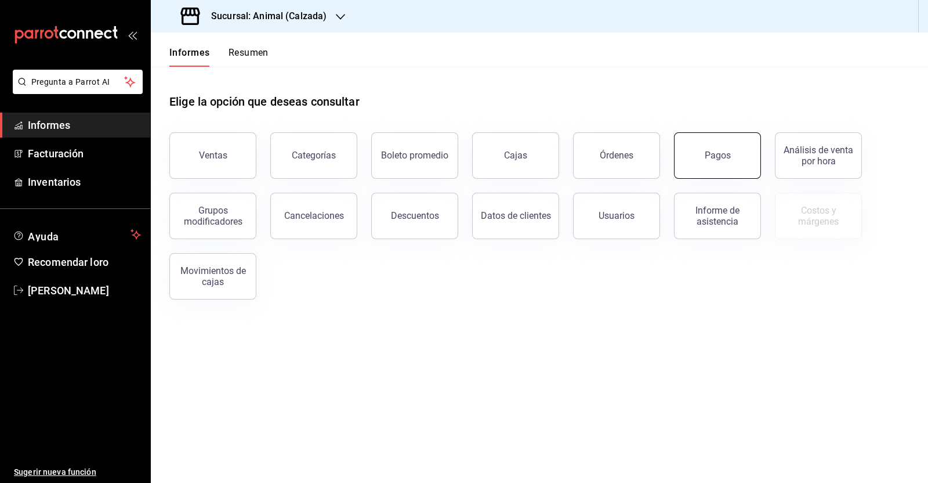
click at [721, 152] on font "Pagos" at bounding box center [718, 155] width 26 height 11
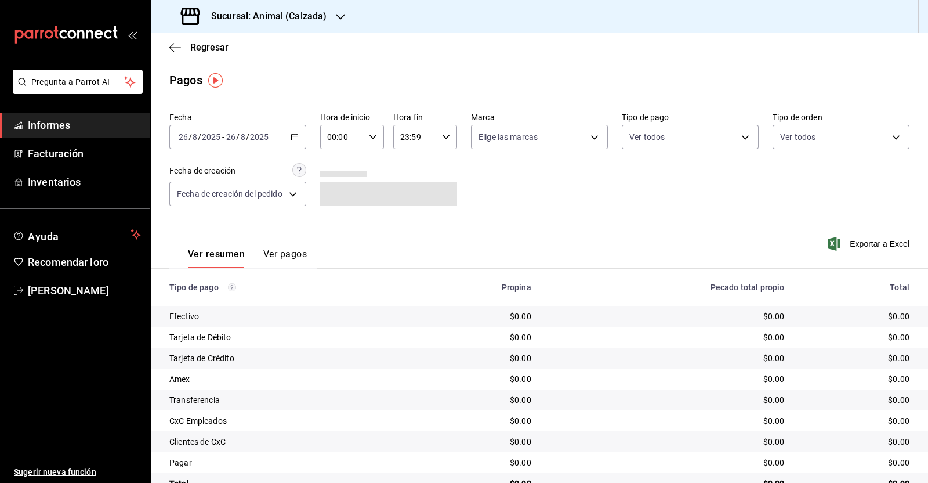
click at [292, 139] on icon "button" at bounding box center [295, 137] width 8 height 8
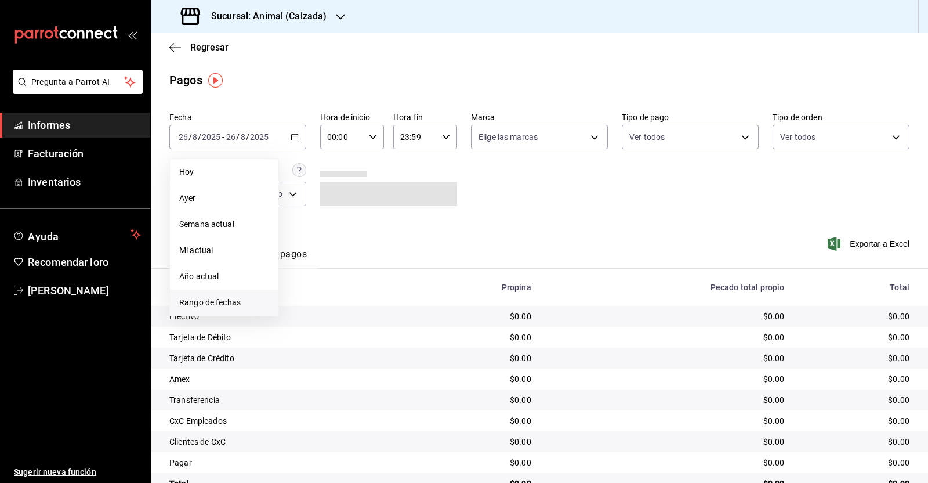
click at [223, 304] on font "Rango de fechas" at bounding box center [210, 302] width 62 height 9
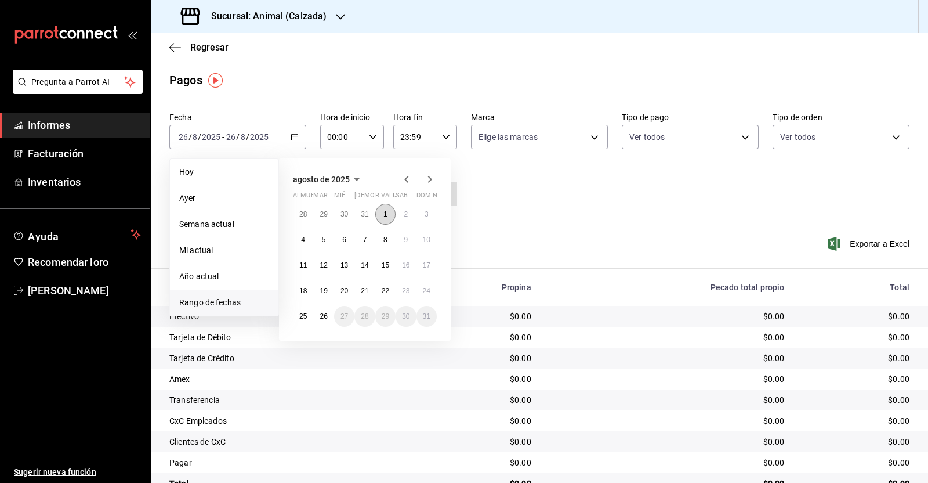
click at [393, 220] on button "1" at bounding box center [385, 214] width 20 height 21
click at [324, 315] on font "26" at bounding box center [324, 316] width 8 height 8
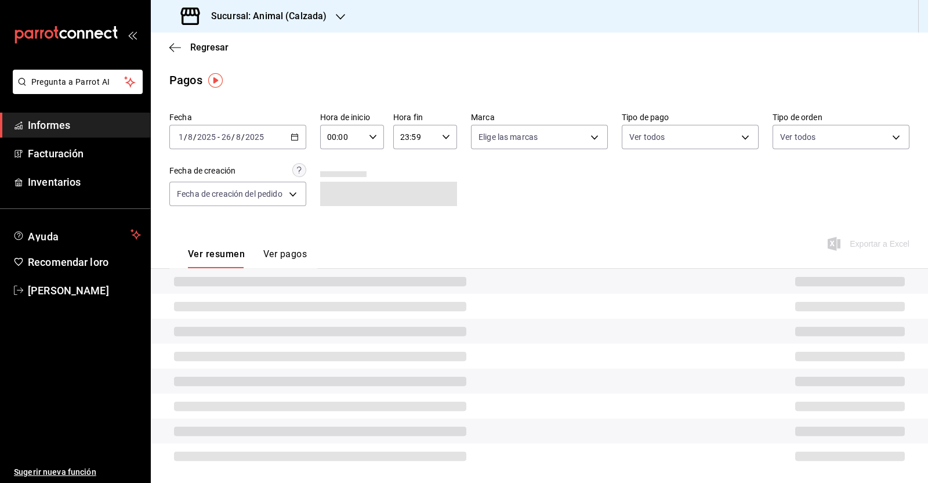
click at [374, 140] on icon "button" at bounding box center [373, 137] width 8 height 8
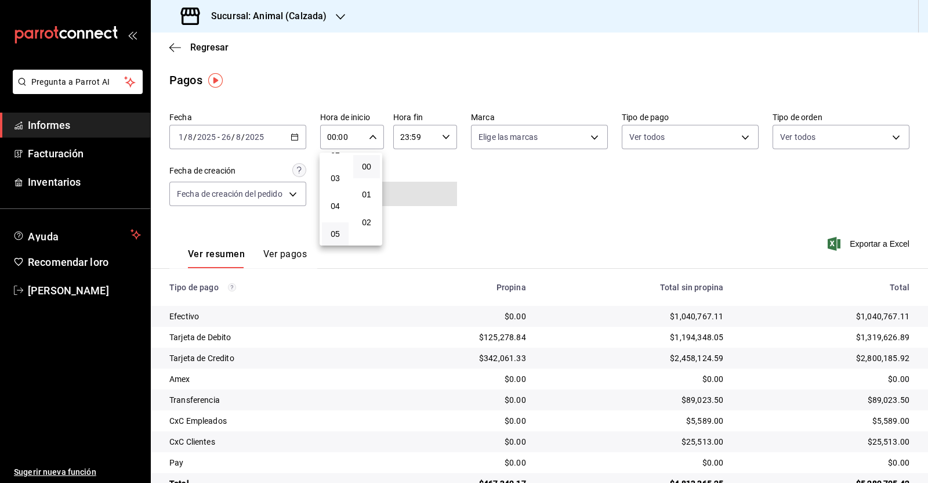
click at [327, 233] on button "05" at bounding box center [335, 233] width 27 height 23
type input "05:00"
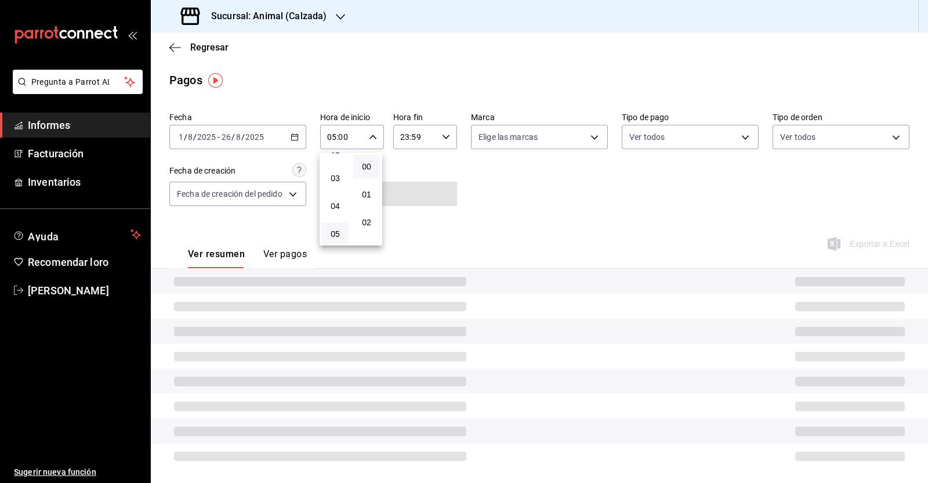
click at [445, 133] on div at bounding box center [464, 241] width 928 height 483
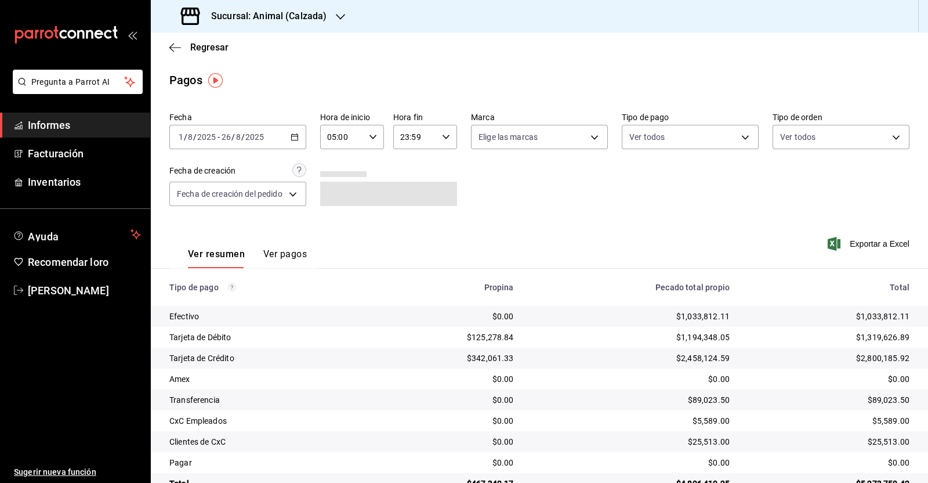
click at [442, 138] on icon "button" at bounding box center [446, 137] width 8 height 8
click at [410, 229] on font "05" at bounding box center [406, 229] width 9 height 9
click at [447, 161] on button "00" at bounding box center [438, 166] width 27 height 23
type input "05:00"
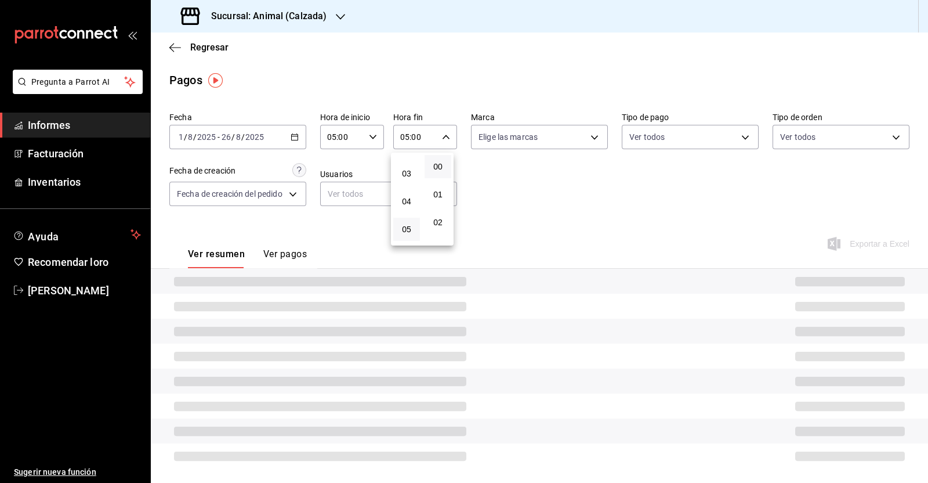
click at [531, 183] on div at bounding box center [464, 241] width 928 height 483
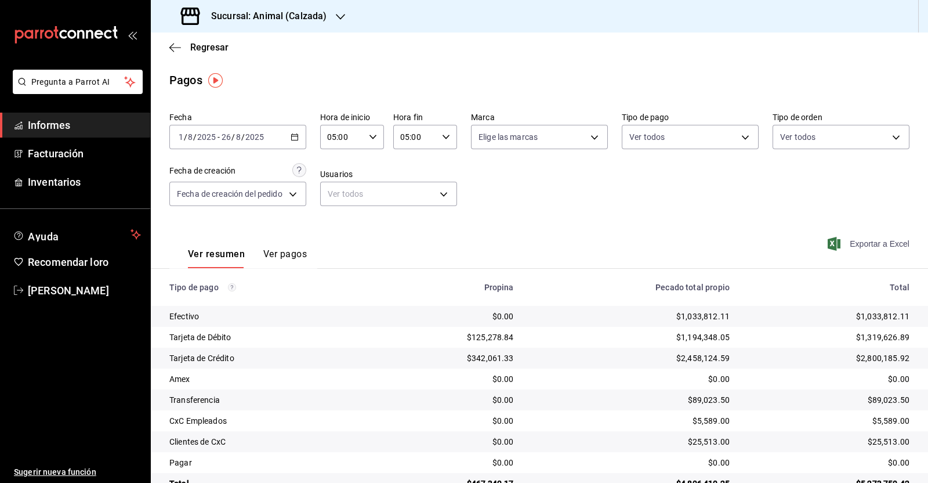
click at [872, 250] on span "Exportar a Excel" at bounding box center [869, 244] width 79 height 14
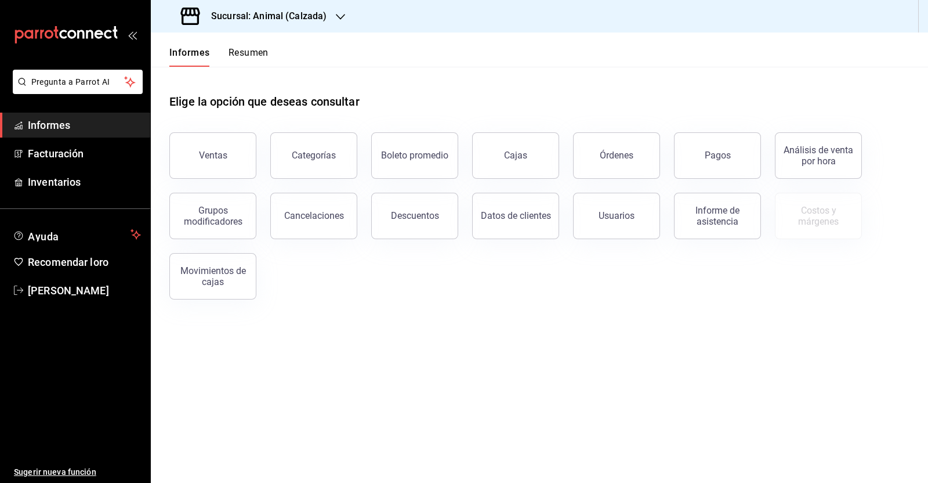
click at [410, 315] on div "Elige la opción que deseas consultar Ventas Categorías Boleto promedio Cajas Ór…" at bounding box center [540, 192] width 778 height 251
click at [440, 284] on div "Ventas Categorías Boleto promedio Cajas Órdenes Pagos Análisis de venta por hor…" at bounding box center [533, 208] width 754 height 181
click at [560, 332] on main "Elige la opción que deseas consultar Ventas Categorías Boleto promedio Cajas Ór…" at bounding box center [540, 275] width 778 height 416
click at [627, 158] on font "Órdenes" at bounding box center [617, 155] width 34 height 11
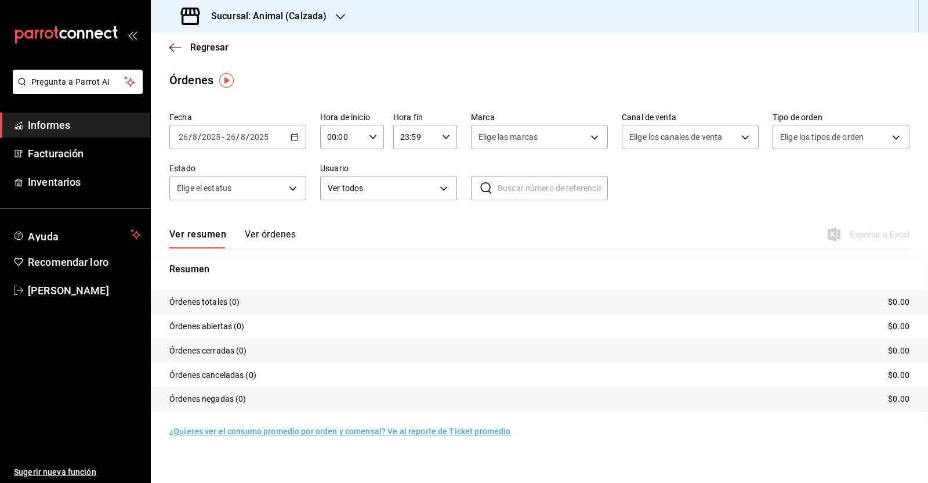
click at [298, 136] on \(Stroke\) "button" at bounding box center [295, 136] width 6 height 1
click at [232, 302] on font "Rango de fechas" at bounding box center [210, 302] width 62 height 9
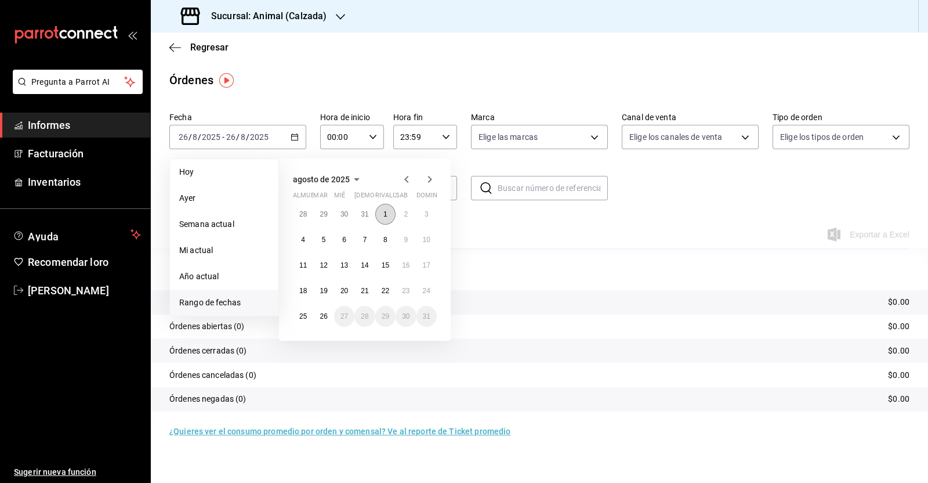
click at [391, 209] on button "1" at bounding box center [385, 214] width 20 height 21
click at [325, 316] on font "26" at bounding box center [324, 316] width 8 height 8
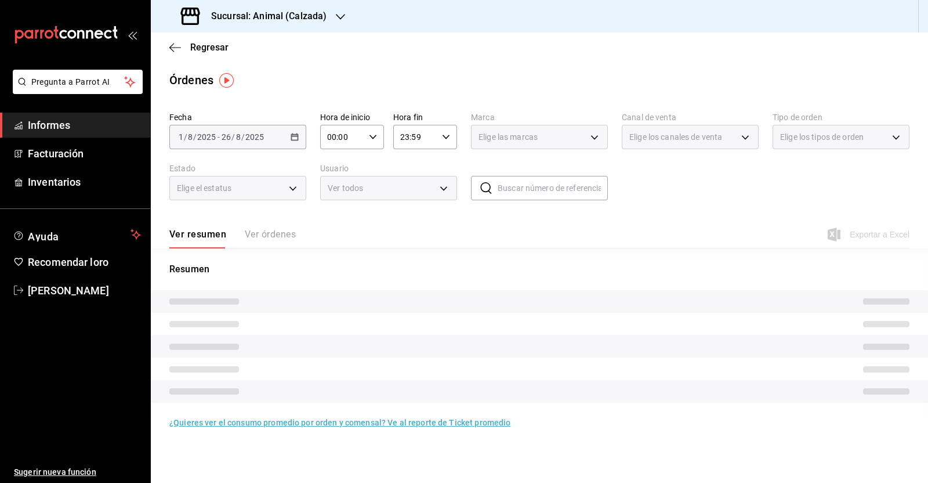
click at [380, 136] on div "00:00 Hora de inicio" at bounding box center [352, 137] width 64 height 24
click at [335, 227] on button "05" at bounding box center [336, 233] width 27 height 23
type input "05:00"
click at [450, 140] on div at bounding box center [464, 241] width 928 height 483
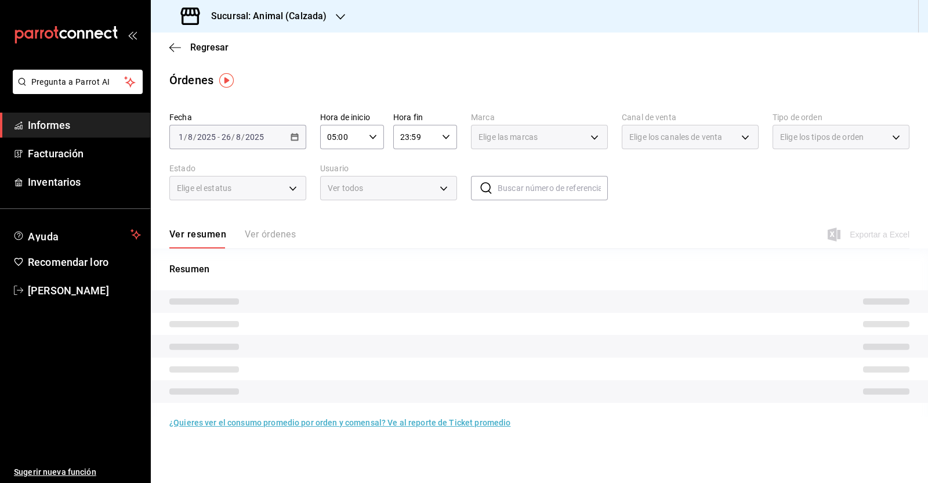
click at [453, 138] on div "23:59 Hora fin" at bounding box center [425, 137] width 64 height 24
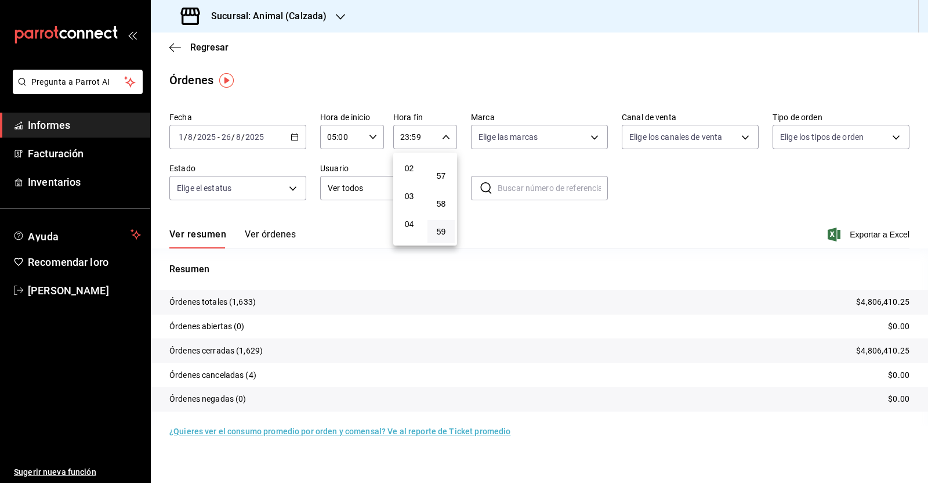
scroll to position [72, 0]
click at [412, 230] on button "05" at bounding box center [409, 233] width 27 height 23
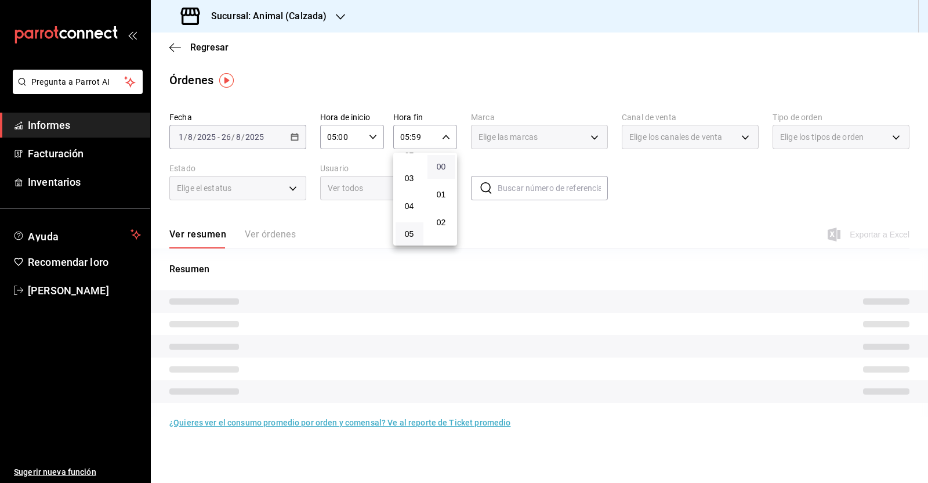
click at [447, 165] on span "00" at bounding box center [441, 166] width 13 height 9
type input "05:00"
click at [667, 239] on div at bounding box center [464, 241] width 928 height 483
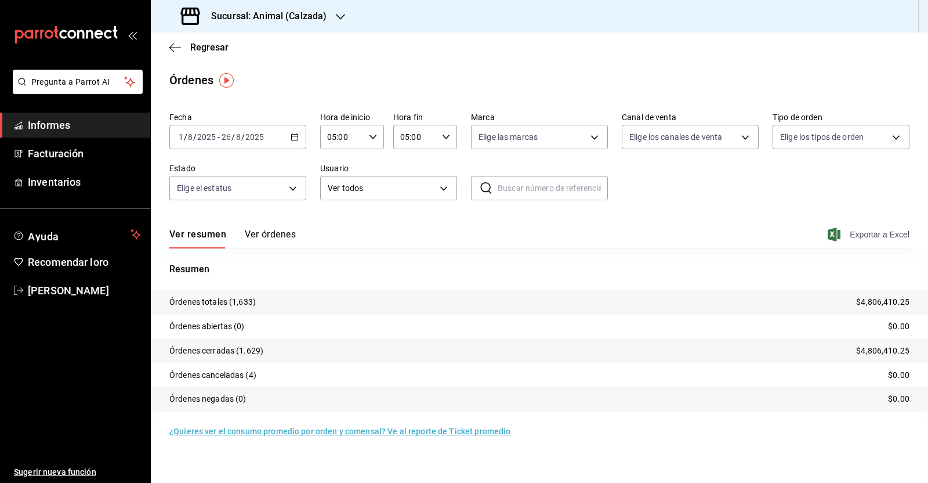
click at [895, 236] on font "Exportar a Excel" at bounding box center [880, 234] width 60 height 9
click at [879, 54] on div "Regresar" at bounding box center [540, 47] width 778 height 30
click at [870, 236] on font "Exportar a Excel" at bounding box center [880, 234] width 60 height 9
click at [166, 47] on div "Regresar" at bounding box center [540, 47] width 778 height 30
click at [170, 49] on icon "button" at bounding box center [175, 47] width 12 height 10
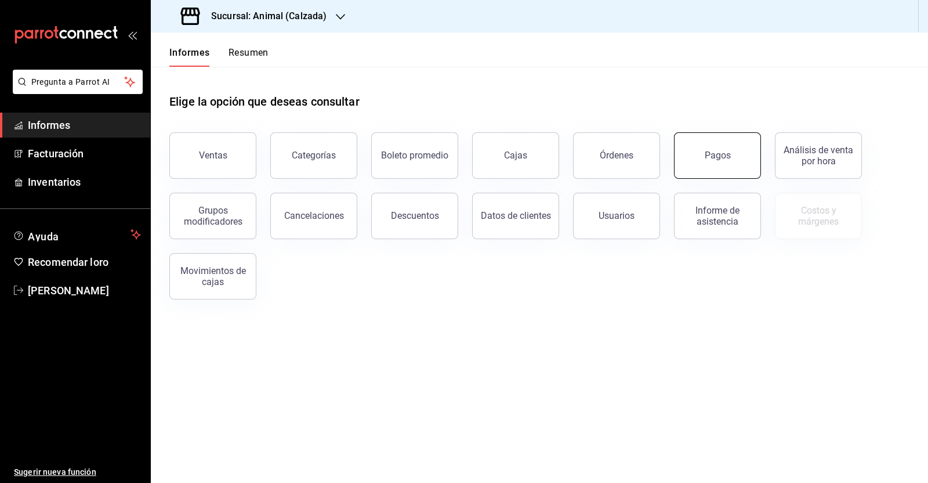
click at [711, 149] on button "Pagos" at bounding box center [717, 155] width 87 height 46
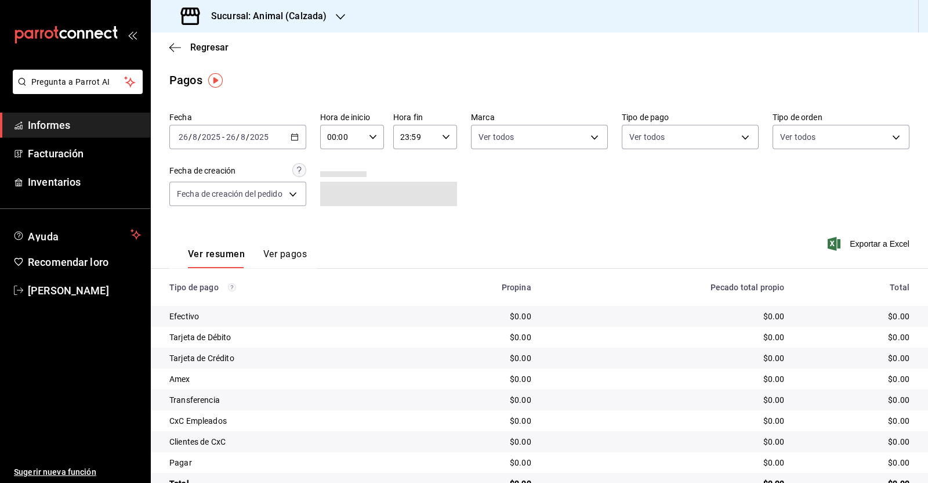
click at [371, 129] on div "00:00 Hora de inicio" at bounding box center [352, 137] width 64 height 24
click at [334, 233] on font "05" at bounding box center [335, 233] width 9 height 9
type input "05:00"
click at [446, 144] on div at bounding box center [464, 241] width 928 height 483
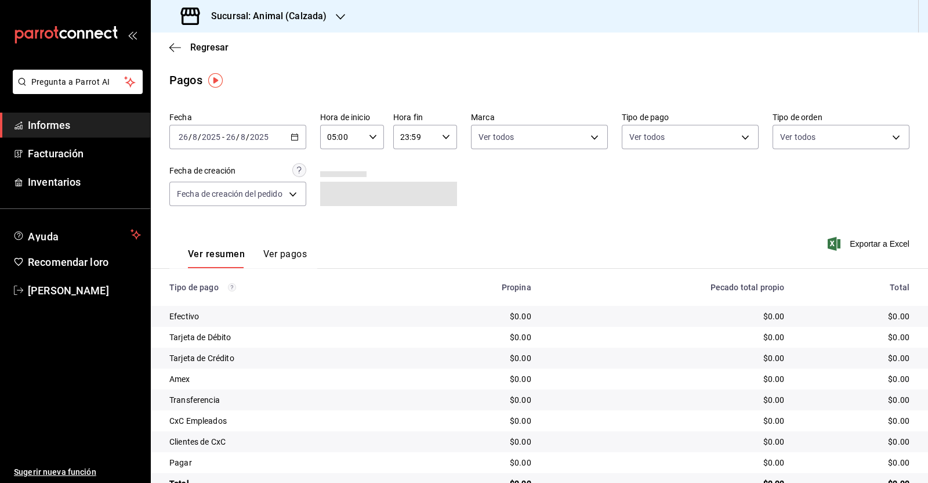
click at [437, 144] on div "23:59 Hora fin" at bounding box center [425, 137] width 64 height 24
drag, startPoint x: 409, startPoint y: 155, endPoint x: 420, endPoint y: 203, distance: 48.8
click at [409, 155] on font "05" at bounding box center [406, 156] width 9 height 9
click at [439, 162] on font "00" at bounding box center [437, 166] width 9 height 9
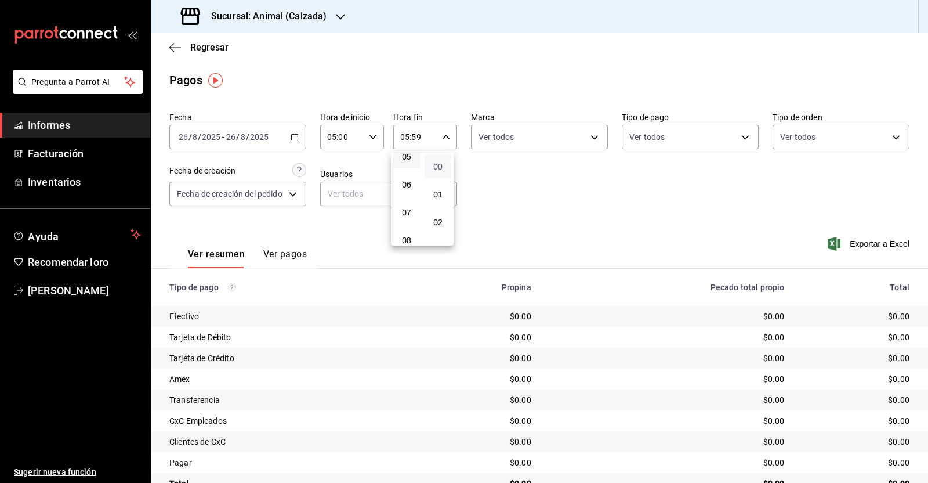
type input "05:00"
click at [301, 133] on div at bounding box center [464, 241] width 928 height 483
click at [295, 136] on icon "button" at bounding box center [295, 137] width 8 height 8
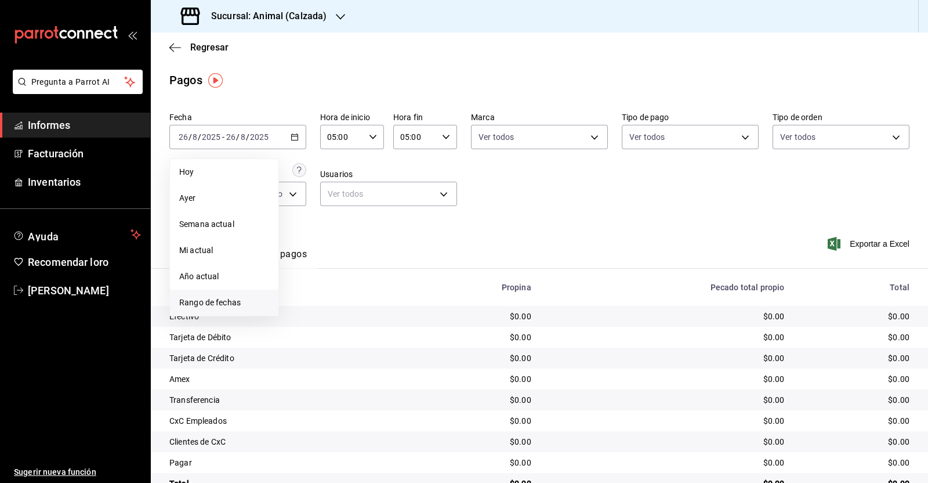
click at [227, 297] on span "Rango de fechas" at bounding box center [224, 303] width 90 height 12
click at [386, 210] on font "1" at bounding box center [386, 214] width 4 height 8
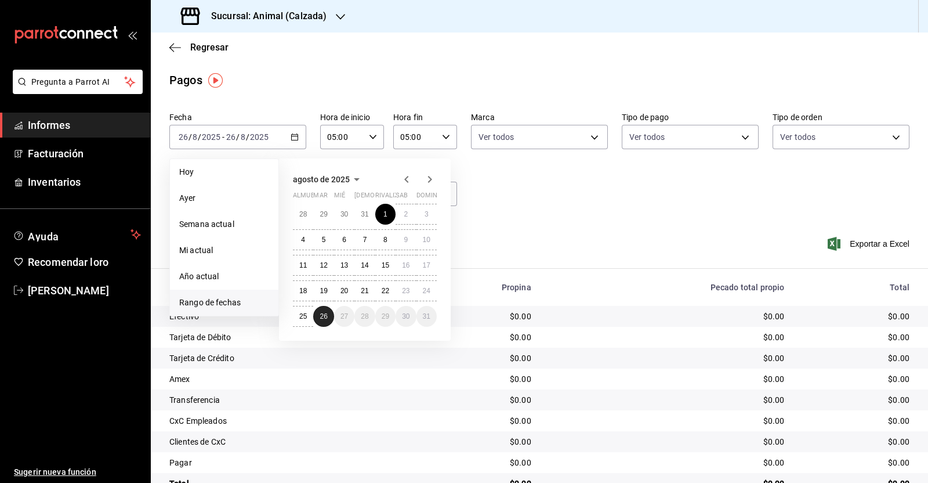
click at [326, 320] on button "26" at bounding box center [323, 316] width 20 height 21
type input "00:00"
type input "23:59"
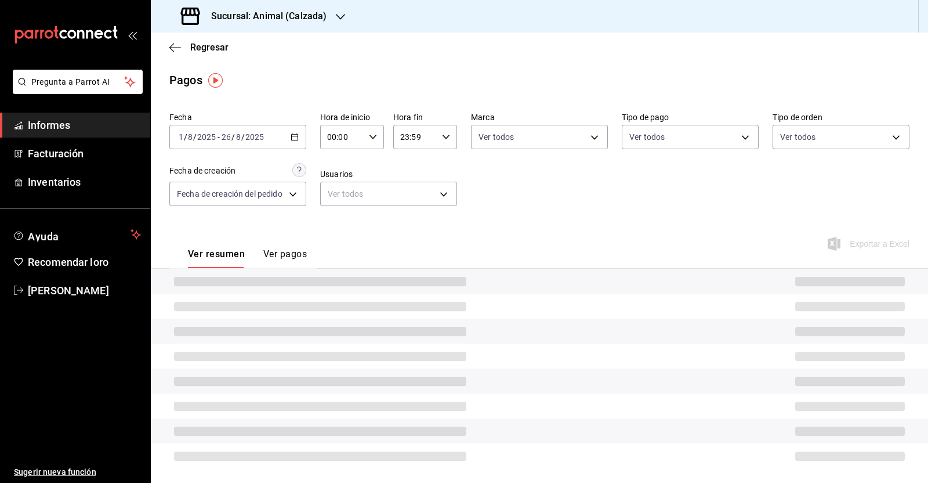
click at [378, 138] on div "00:00 Hora de inicio" at bounding box center [352, 137] width 64 height 24
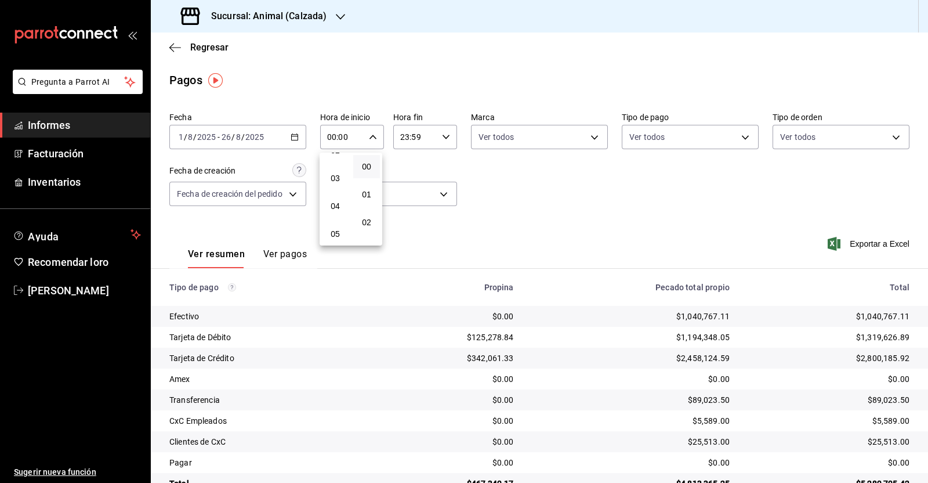
click at [335, 233] on font "05" at bounding box center [335, 233] width 9 height 9
type input "05:00"
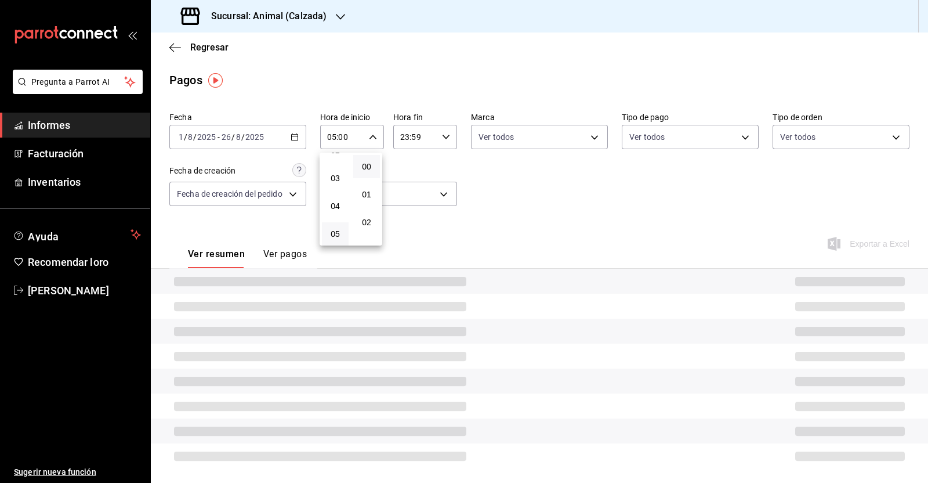
click at [440, 138] on div at bounding box center [464, 241] width 928 height 483
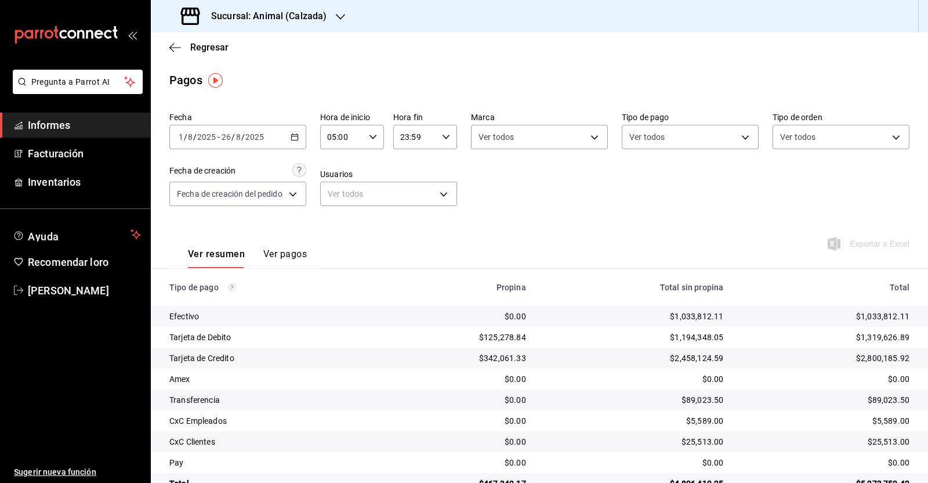
click at [440, 138] on div at bounding box center [464, 241] width 928 height 483
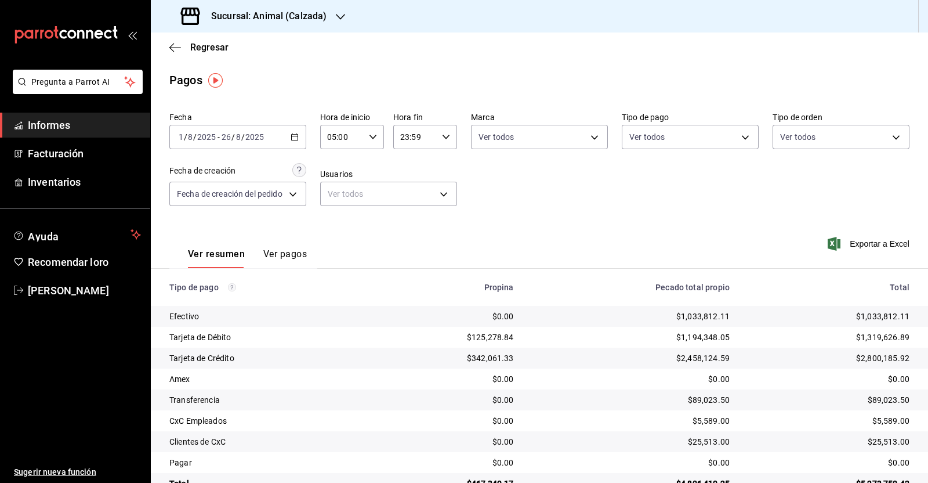
click at [447, 140] on div "23:59 Hora fin" at bounding box center [425, 137] width 64 height 24
click at [406, 229] on font "05" at bounding box center [406, 229] width 9 height 9
click at [449, 169] on button "00" at bounding box center [438, 166] width 27 height 23
type input "05:00"
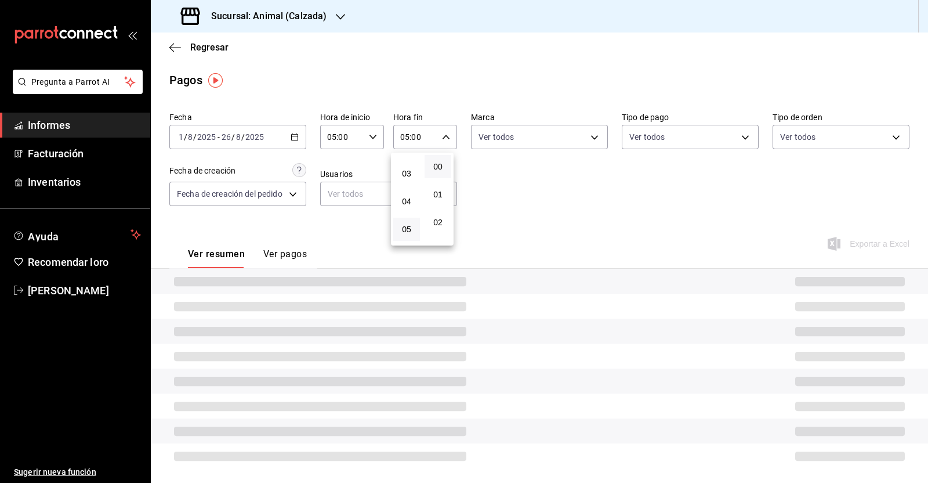
click at [543, 186] on div at bounding box center [464, 241] width 928 height 483
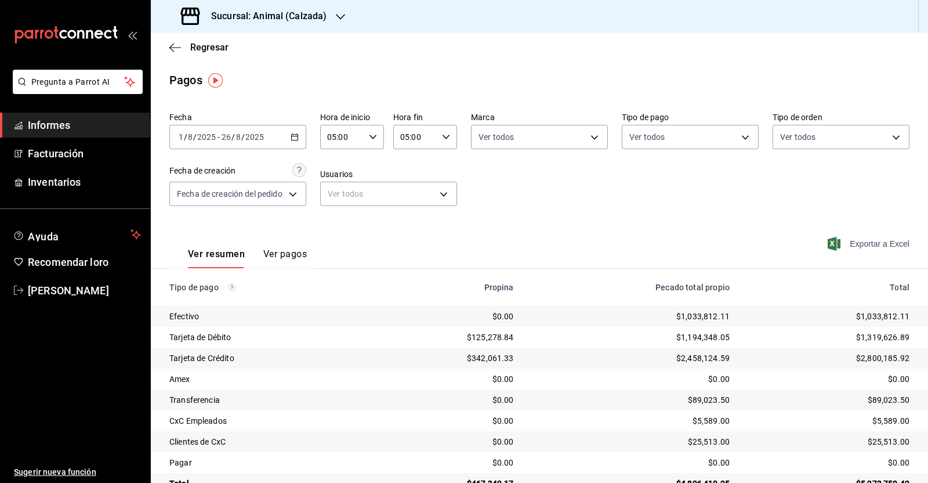
click at [851, 242] on font "Exportar a Excel" at bounding box center [880, 243] width 60 height 9
click at [177, 45] on icon "button" at bounding box center [175, 47] width 12 height 10
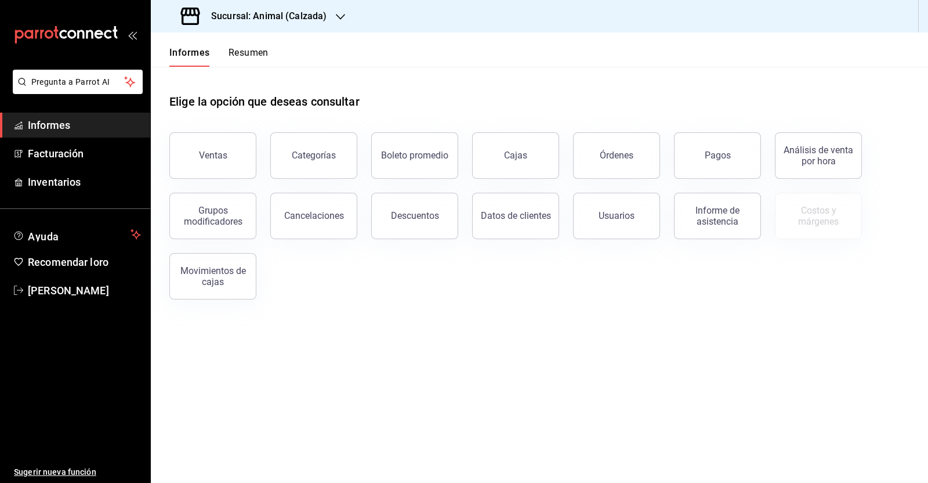
click at [431, 218] on font "Descuentos" at bounding box center [415, 215] width 48 height 11
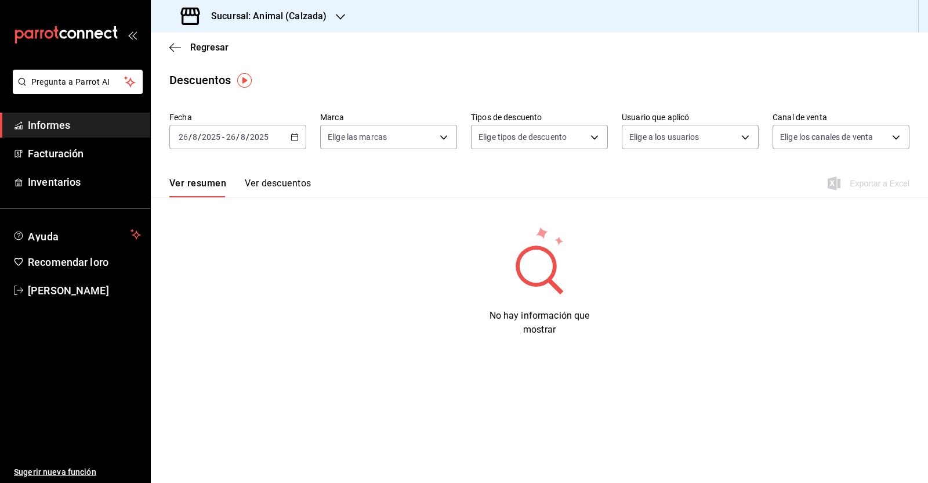
click at [294, 140] on \(Stroke\) "button" at bounding box center [294, 137] width 7 height 6
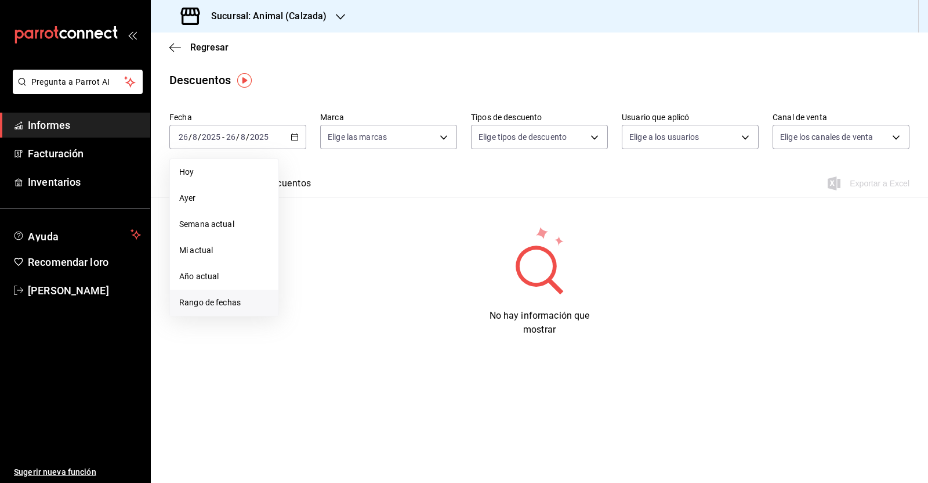
click at [242, 305] on span "Rango de fechas" at bounding box center [224, 303] width 90 height 12
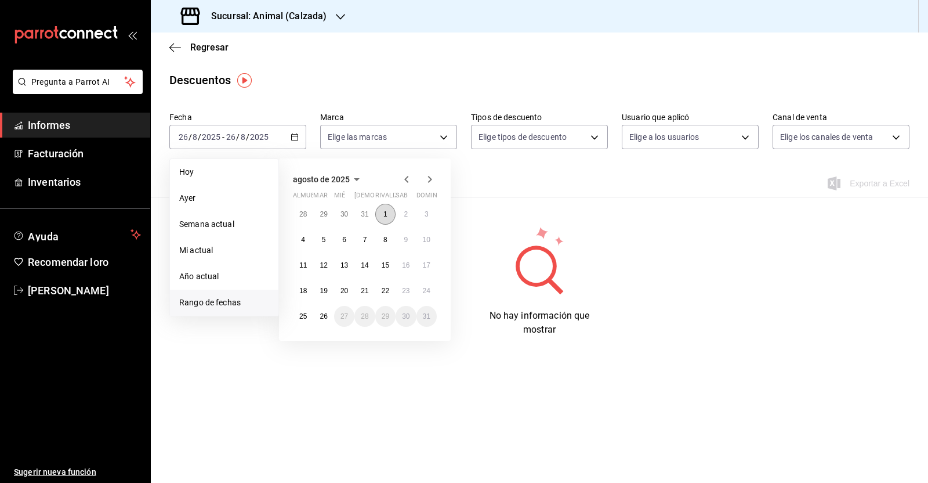
click at [394, 210] on button "1" at bounding box center [385, 214] width 20 height 21
click at [329, 320] on button "26" at bounding box center [323, 316] width 20 height 21
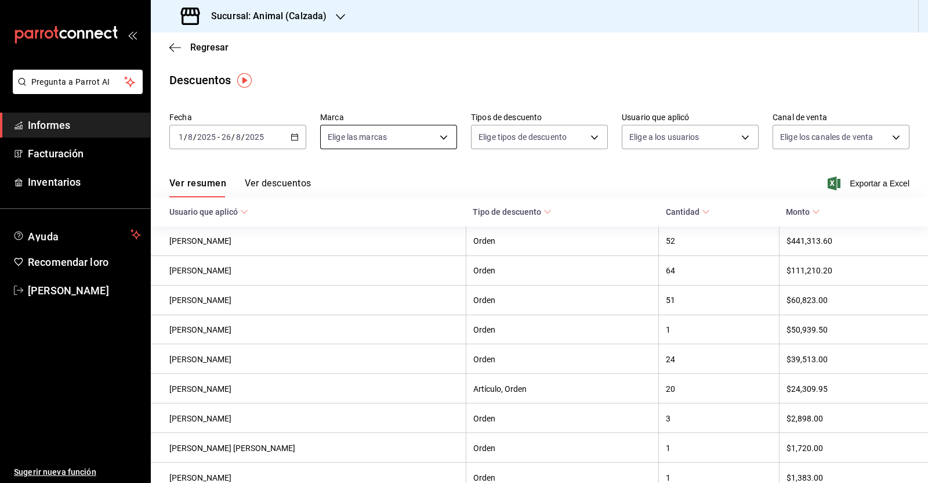
click at [439, 133] on body "Pregunta a Parrot AI Informes Facturación Inventarios Ayuda Recomendar loro [PE…" at bounding box center [464, 241] width 928 height 483
click at [368, 217] on font "Animal (Calzada)" at bounding box center [381, 220] width 63 height 9
type input "e26472f3-9262-489d-bcba-4c6b034529c7"
checkbox input "true"
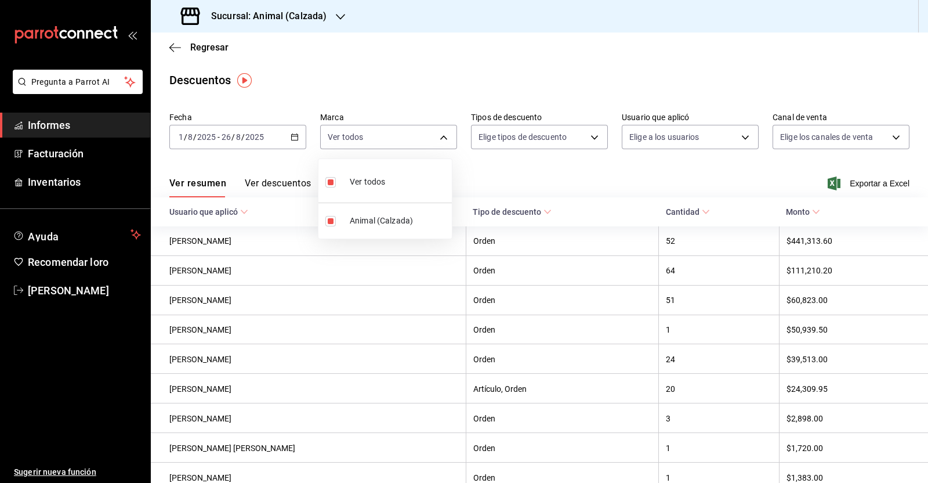
click at [579, 171] on div at bounding box center [464, 241] width 928 height 483
click at [879, 186] on font "Exportar a Excel" at bounding box center [880, 183] width 60 height 9
